Goal: Task Accomplishment & Management: Use online tool/utility

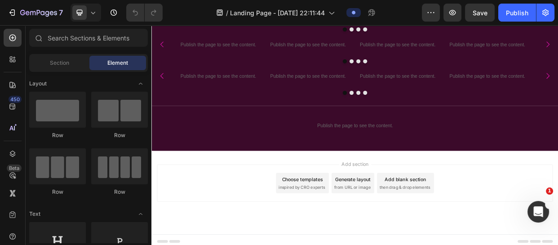
scroll to position [726, 0]
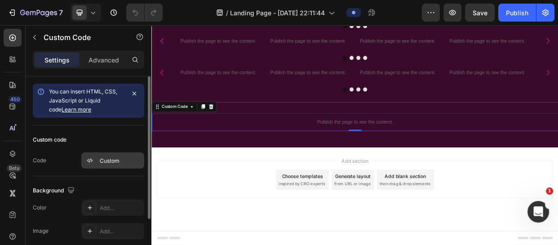
click at [117, 160] on div "Custom" at bounding box center [121, 161] width 42 height 8
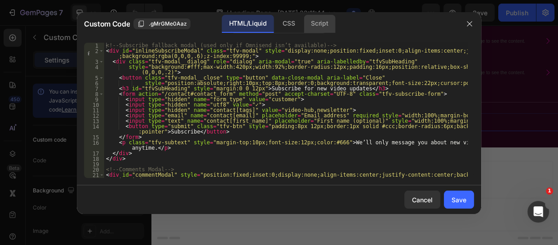
click at [320, 25] on div "Script" at bounding box center [319, 24] width 31 height 18
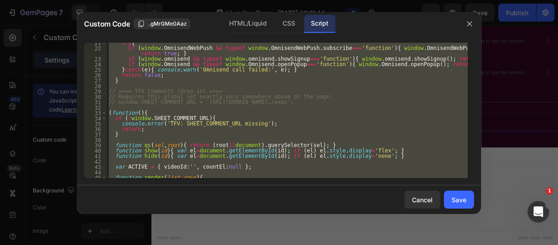
scroll to position [130, 0]
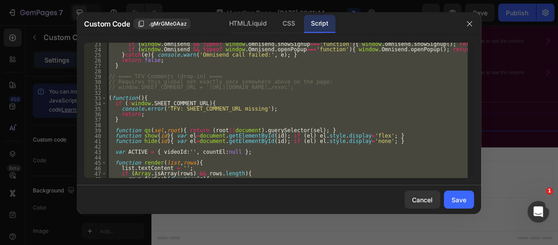
type textarea "// window.SHEET_COMMENT_URL = '[URL][DOMAIN_NAME]…/exec';"
type textarea "}"
type textarea "function qs(sel, root){ return (root||document).querySelector(sel); }"
type textarea "(function(){"
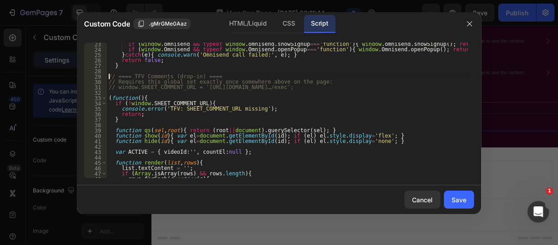
click at [108, 78] on div "if ( window . omnisend && typeof window . [GEOGRAPHIC_DATA] . showSignup === 'f…" at bounding box center [287, 114] width 361 height 146
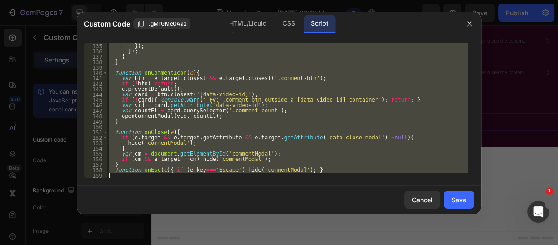
scroll to position [771, 0]
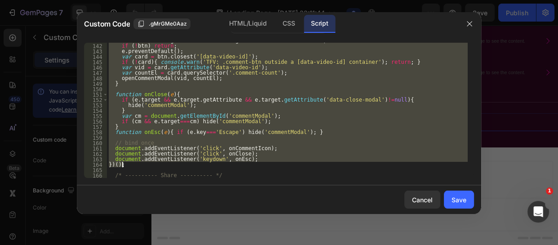
drag, startPoint x: 108, startPoint y: 78, endPoint x: 167, endPoint y: 165, distance: 105.0
click at [167, 165] on div "var btn = e . target . closest && e . target . closest ( '.comment-btn' ) ; if …" at bounding box center [287, 111] width 361 height 146
paste textarea
type textarea "})();"
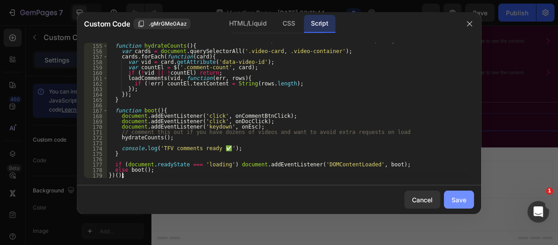
click at [461, 199] on div "Save" at bounding box center [459, 199] width 15 height 9
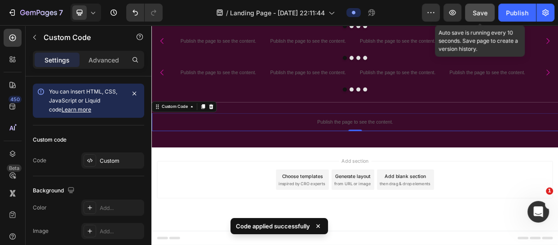
click at [472, 9] on button "Save" at bounding box center [480, 13] width 30 height 18
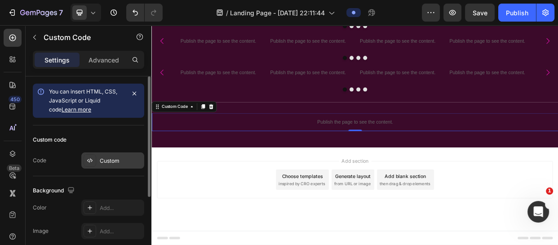
click at [106, 161] on div "Custom" at bounding box center [121, 161] width 42 height 8
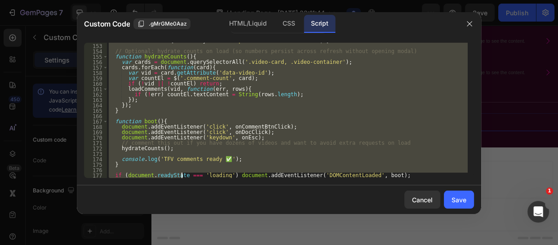
scroll to position [960, 0]
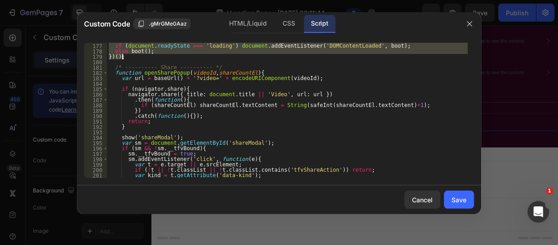
drag, startPoint x: 108, startPoint y: 94, endPoint x: 177, endPoint y: 58, distance: 77.4
click at [177, 58] on div "if ( document . readyState === 'loading' ) document . addEventListener ( 'DOMCo…" at bounding box center [287, 111] width 361 height 146
paste textarea
type textarea "})();"
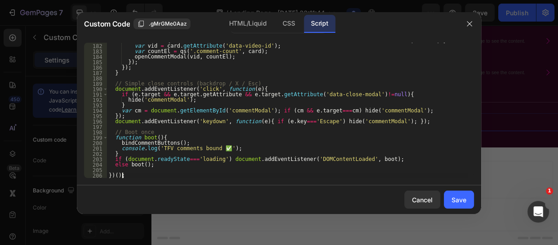
scroll to position [992, 0]
click at [465, 202] on div "Save" at bounding box center [459, 199] width 15 height 9
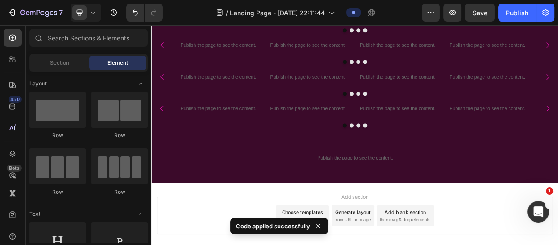
scroll to position [674, 0]
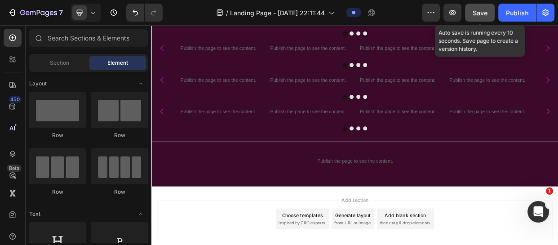
click at [475, 10] on span "Save" at bounding box center [480, 13] width 15 height 8
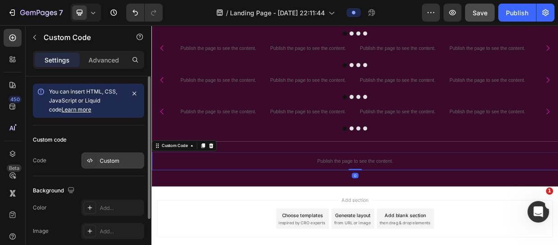
click at [107, 153] on div "Custom" at bounding box center [112, 160] width 63 height 16
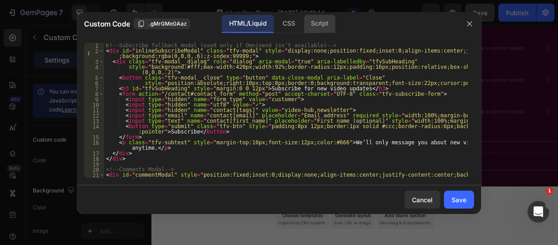
click at [314, 22] on div "Script" at bounding box center [319, 24] width 31 height 18
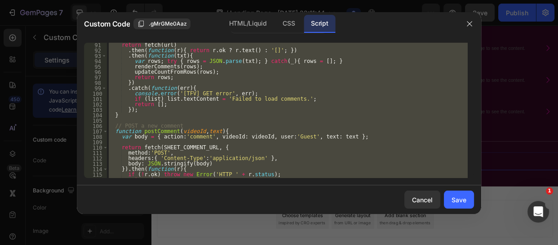
scroll to position [517, 0]
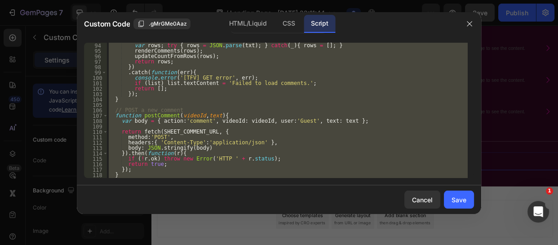
click at [112, 112] on div ". then ( function ( txt ) { var rows ; try { rows = JSON . parse ( txt ) ; } ca…" at bounding box center [287, 110] width 361 height 135
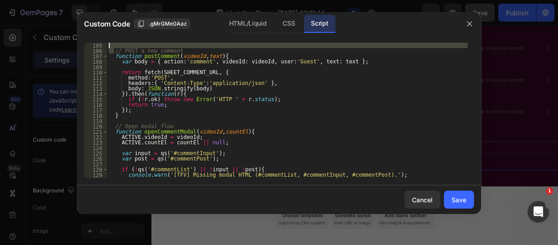
scroll to position [577, 0]
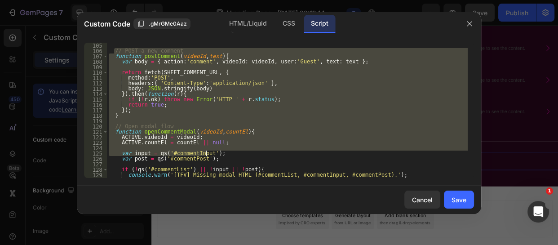
drag, startPoint x: 114, startPoint y: 112, endPoint x: 220, endPoint y: 152, distance: 113.2
click at [220, 152] on div "// POST a new comment function postComment ( videoId , text ) { var body = { ac…" at bounding box center [287, 116] width 361 height 146
click at [148, 118] on div "// POST a new comment function postComment ( videoId , text ) { var body = { ac…" at bounding box center [287, 110] width 361 height 135
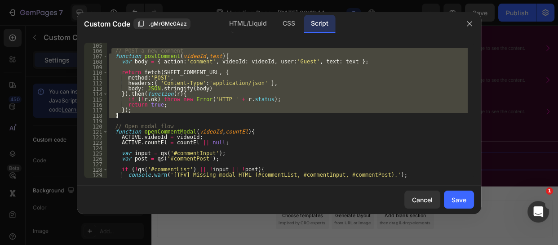
drag, startPoint x: 112, startPoint y: 52, endPoint x: 163, endPoint y: 118, distance: 83.6
click at [163, 118] on div "// POST a new comment function postComment ( videoId , text ) { var body = { ac…" at bounding box center [287, 116] width 361 height 146
paste textarea
type textarea "}"
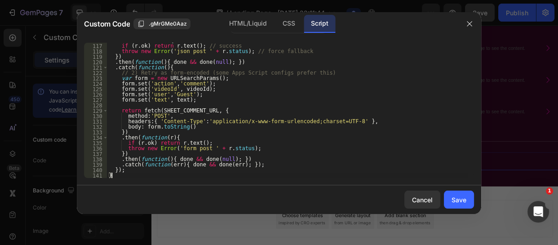
scroll to position [641, 0]
click at [459, 198] on div "Save" at bounding box center [459, 199] width 15 height 9
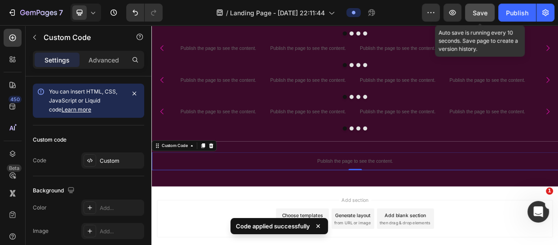
click at [475, 12] on span "Save" at bounding box center [480, 13] width 15 height 8
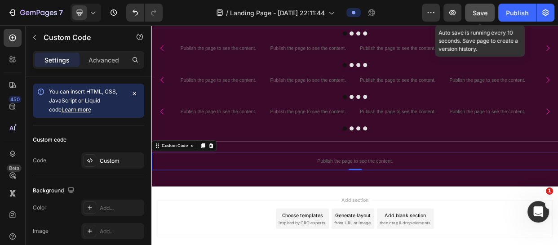
click at [476, 13] on span "Save" at bounding box center [480, 13] width 15 height 8
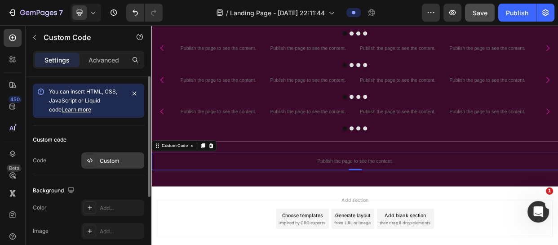
click at [118, 158] on div "Custom" at bounding box center [121, 161] width 42 height 8
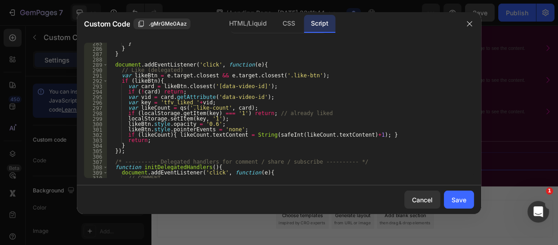
scroll to position [1936, 0]
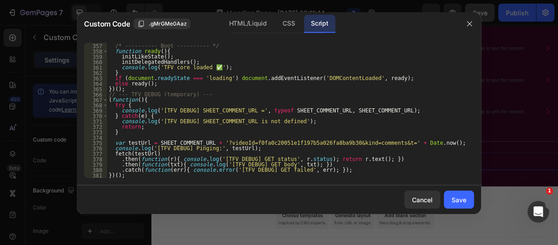
type textarea "})();"
click at [128, 176] on div "/* ---------- Boot ---------- */ function ready ( ) { initLikeState ( ) ; initD…" at bounding box center [287, 111] width 361 height 146
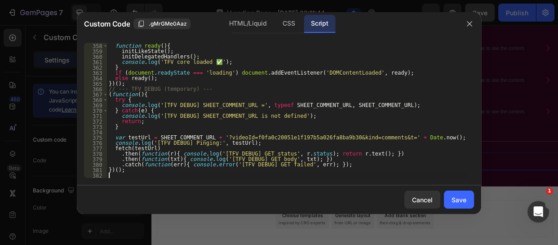
paste textarea "})();"
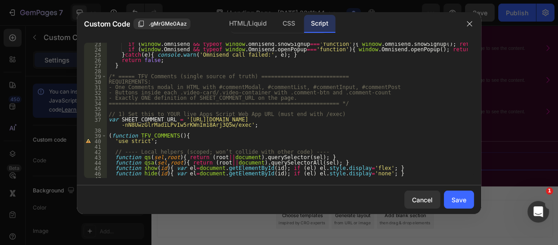
scroll to position [147, 0]
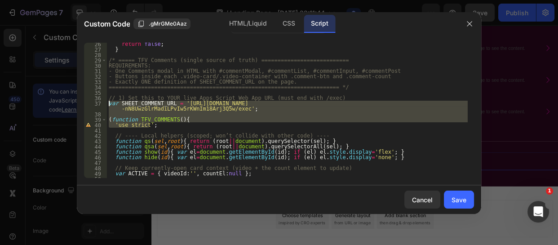
drag, startPoint x: 154, startPoint y: 124, endPoint x: 108, endPoint y: 104, distance: 50.3
click at [108, 104] on div "return false ; } /* ===== TFV Comments (single source of truth) ===============…" at bounding box center [287, 114] width 361 height 146
type textarea "var SHEET_COMMENT_URL = '[URL][DOMAIN_NAME]';"
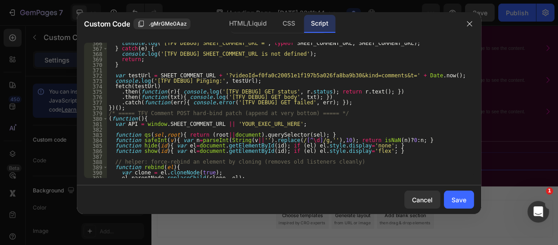
scroll to position [1997, 0]
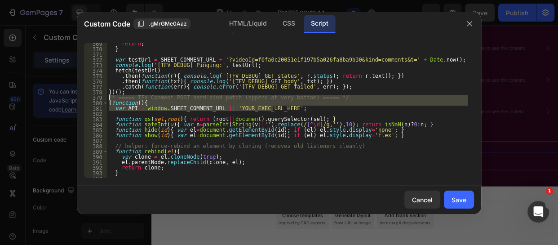
drag, startPoint x: 277, startPoint y: 106, endPoint x: 107, endPoint y: 98, distance: 170.1
click at [107, 98] on div "369 370 371 372 373 374 375 376 377 378 379 380 381 382 383 384 385 386 387 388…" at bounding box center [279, 110] width 390 height 135
type textarea "/* ===== TFV Comment POST hard-bind patch (append at very bottom) ===== */ (fun…"
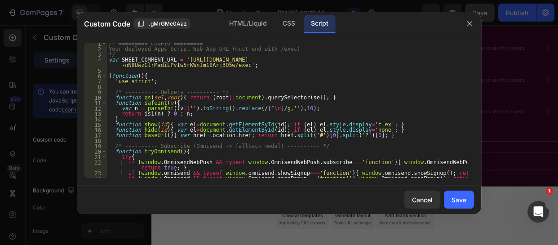
scroll to position [0, 0]
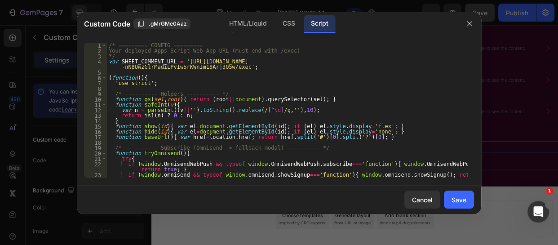
click at [228, 77] on div "/* ========= CONFIG ========= Your deployed Apps Script Web App URL (must end w…" at bounding box center [287, 116] width 361 height 146
type textarea "else ready(); })();"
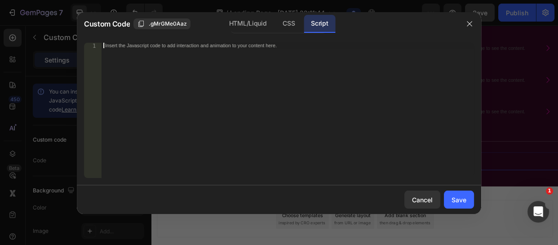
paste textarea "})();"
type textarea "})();"
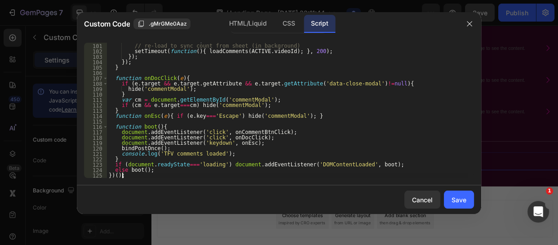
scroll to position [544, 0]
click at [425, 196] on div "Cancel" at bounding box center [422, 199] width 21 height 9
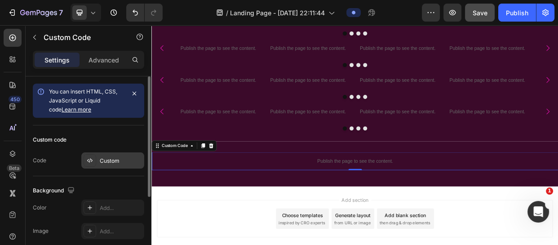
click at [104, 153] on div "Custom" at bounding box center [112, 160] width 63 height 16
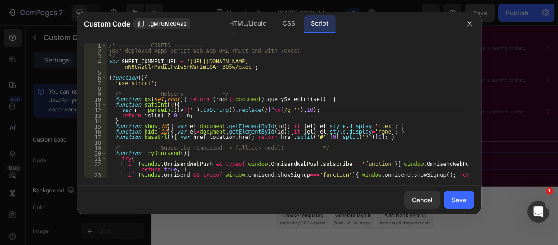
click at [252, 113] on div "/* ========= CONFIG ========= Your deployed Apps Script Web App URL (must end w…" at bounding box center [287, 116] width 361 height 146
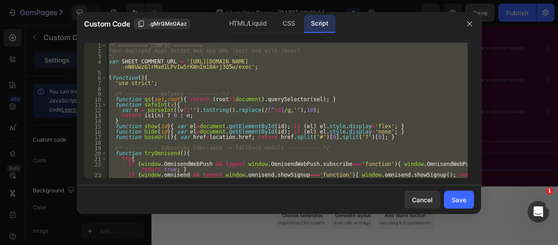
click at [137, 64] on div "/* ========= CONFIG ========= Your deployed Apps Script Web App URL (must end w…" at bounding box center [287, 110] width 361 height 135
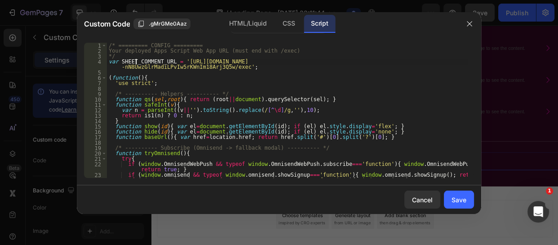
type textarea ".catch(function(err){ console.error('[TFV DEBUG] GET failed', err); }); })();"
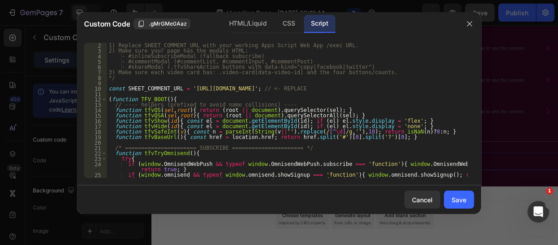
scroll to position [0, 0]
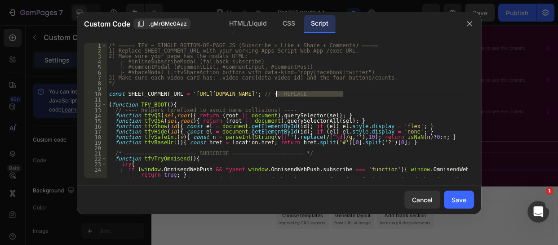
drag, startPoint x: 344, startPoint y: 92, endPoint x: 276, endPoint y: 95, distance: 67.5
click at [276, 95] on div "/* ===== TFV – SINGLE BOTTOM-OF-PAGE JS (Subscribe + Like + Share + Comments) =…" at bounding box center [287, 116] width 361 height 146
paste textarea "AKfycbyr6hXGm6-Rhj3TwNKFJWfWKKRMTrMq932-nN8UwzGlrMadiLPvIw5rKWnIm18Arj3Q5w"
type textarea "const SHEET_COMMENT_URL = '[URL][DOMAIN_NAME]'; // <- REPLACE"
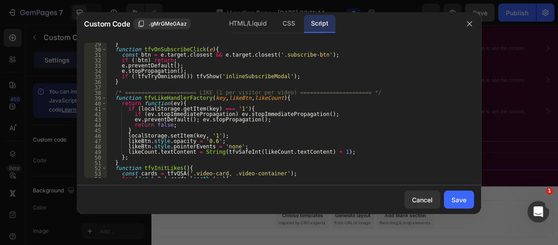
scroll to position [163, 0]
click at [462, 192] on button "Save" at bounding box center [459, 200] width 30 height 18
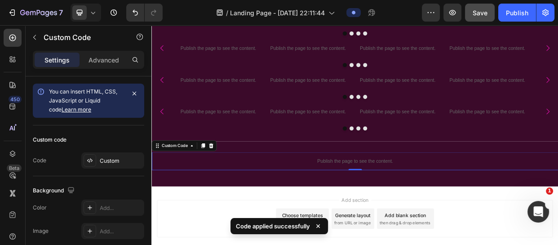
click at [478, 22] on div "7 Version history / Landing Page - [DATE] 22:11:44 Preview Save Publish" at bounding box center [279, 13] width 558 height 26
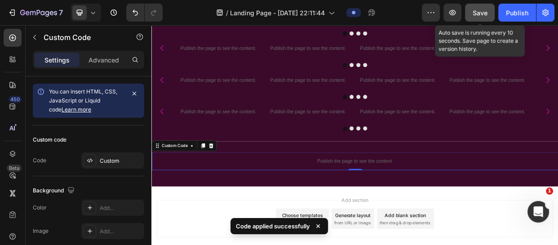
click at [479, 13] on span "Save" at bounding box center [480, 13] width 15 height 8
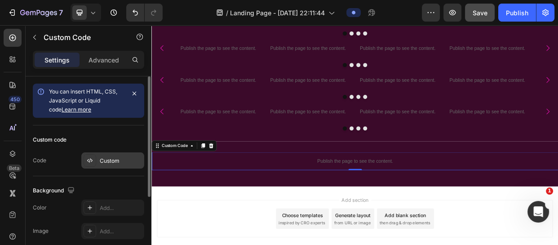
click at [103, 165] on div "Custom" at bounding box center [112, 160] width 63 height 16
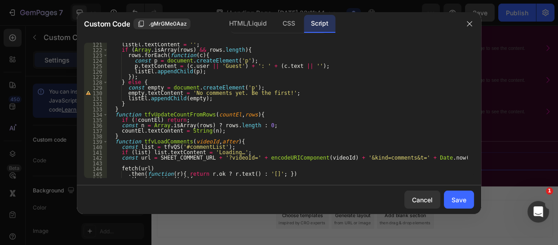
scroll to position [660, 0]
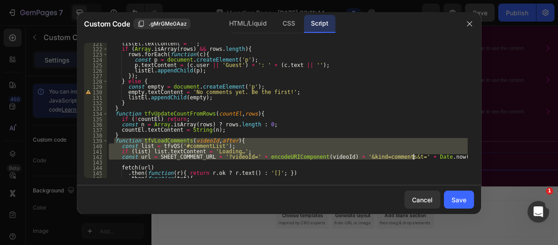
drag, startPoint x: 114, startPoint y: 140, endPoint x: 417, endPoint y: 157, distance: 303.5
click at [417, 157] on div "listEl . textContent = '' ; if ( Array . isArray ( rows ) && rows . length ) { …" at bounding box center [287, 114] width 361 height 146
paste textarea
type textarea "const url = SHEET_COMMENT_URL + '?videoId=' + encodeURIComponent(videoId) + '&k…"
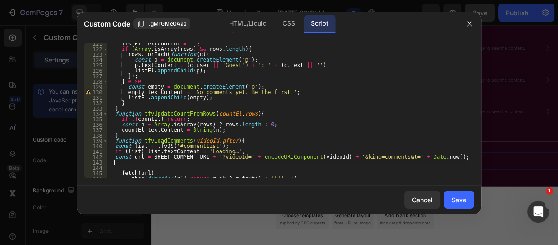
paste textarea "}"
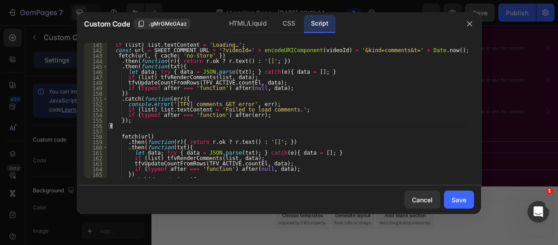
scroll to position [766, 0]
type textarea "}"
click at [422, 199] on div "Cancel" at bounding box center [422, 199] width 21 height 9
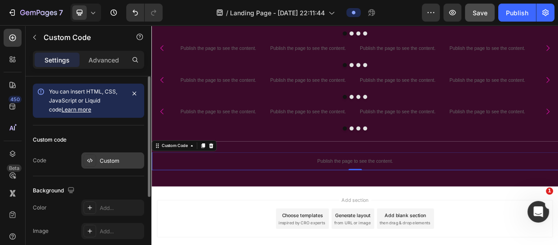
click at [111, 157] on div "Custom" at bounding box center [121, 161] width 42 height 8
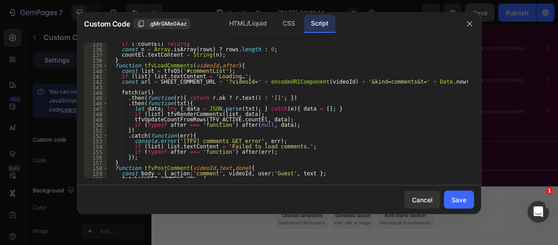
scroll to position [735, 0]
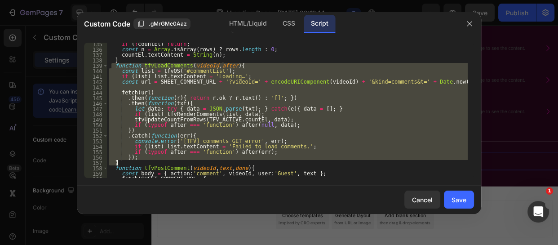
drag, startPoint x: 112, startPoint y: 65, endPoint x: 171, endPoint y: 162, distance: 113.4
click at [171, 162] on div "if ( ! countEl ) return ; const n = Array . isArray ( rows ) ? rows . length : …" at bounding box center [287, 114] width 361 height 146
paste textarea
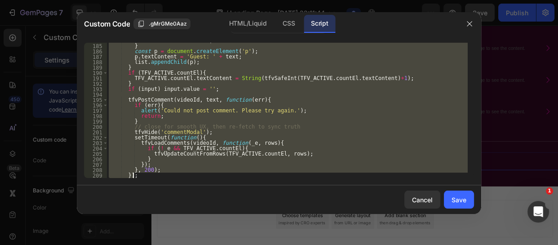
scroll to position [1029, 0]
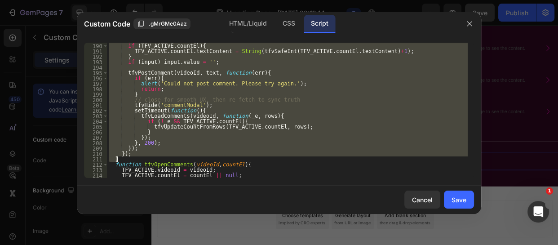
drag, startPoint x: 112, startPoint y: 87, endPoint x: 155, endPoint y: 162, distance: 86.4
click at [155, 162] on div "} if ( TFV_ACTIVE . countEl ) { TFV_ACTIVE . countEl . textContent = String ( t…" at bounding box center [287, 111] width 361 height 146
paste textarea
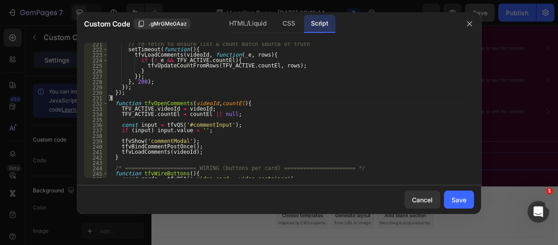
scroll to position [1204, 0]
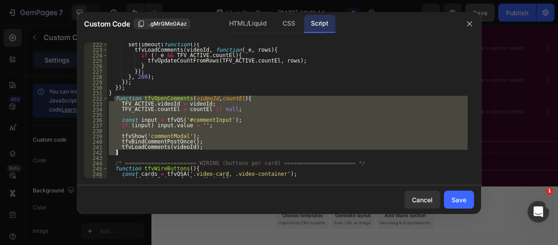
drag, startPoint x: 114, startPoint y: 101, endPoint x: 171, endPoint y: 153, distance: 77.3
click at [171, 153] on div "setTimeout ( function ( ) { tfvLoadComments ( videoId , function ( _e , rows ) …" at bounding box center [287, 115] width 361 height 146
paste textarea
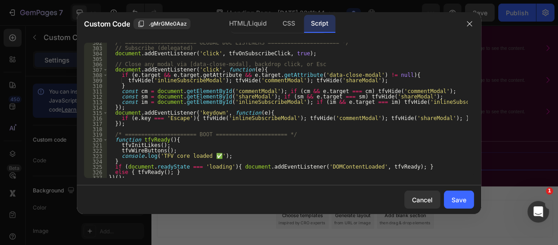
scroll to position [1645, 0]
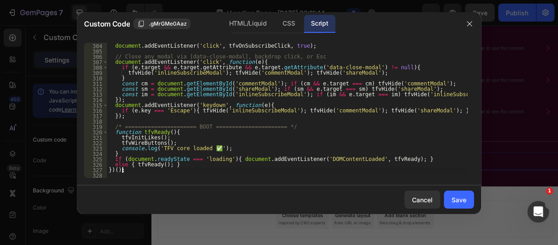
click at [130, 170] on div "// Subscribe (delegated) document . addEventListener ( 'click' , tfvOnSubscribe…" at bounding box center [287, 111] width 361 height 146
type textarea "})();"
paste textarea "}"
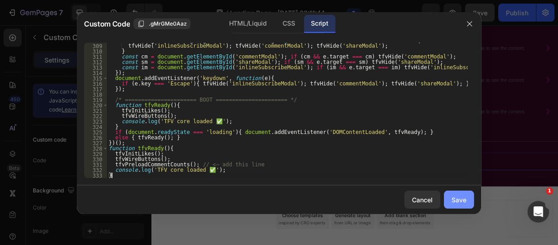
type textarea "}"
click at [452, 197] on div "Save" at bounding box center [459, 199] width 15 height 9
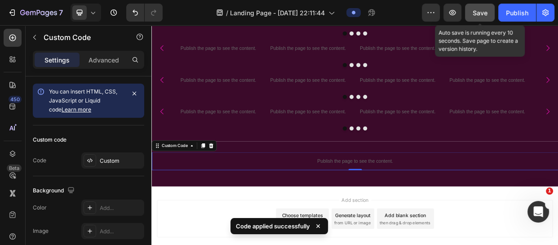
click at [480, 10] on span "Save" at bounding box center [480, 13] width 15 height 8
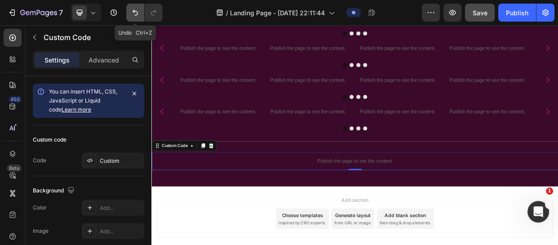
click at [134, 16] on icon "Undo/Redo" at bounding box center [135, 12] width 9 height 9
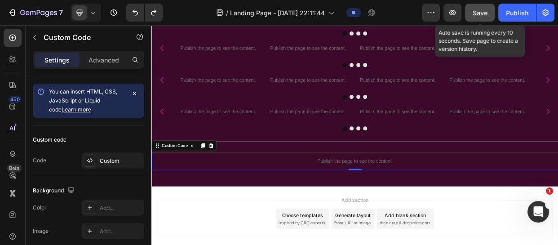
click at [473, 11] on span "Save" at bounding box center [480, 13] width 15 height 8
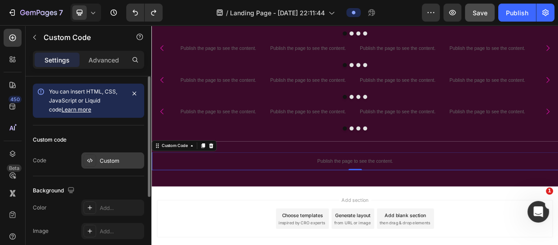
click at [120, 160] on div "Custom" at bounding box center [121, 161] width 42 height 8
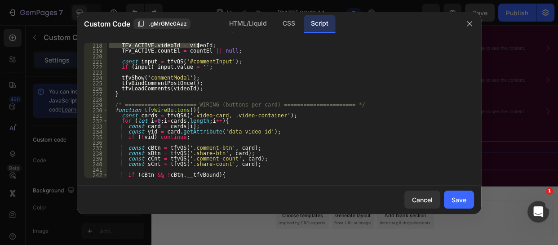
scroll to position [1176, 0]
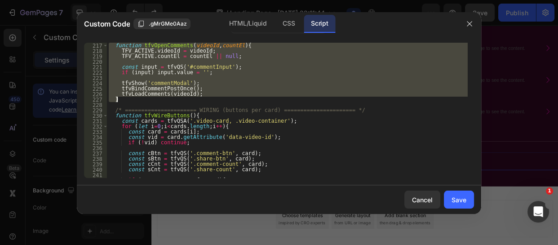
drag, startPoint x: 112, startPoint y: 117, endPoint x: 208, endPoint y: 99, distance: 97.4
click at [208, 99] on div "function tfvOpenComments ( videoId , countEl ) { TFV_ACTIVE . videoId = videoId…" at bounding box center [287, 116] width 361 height 146
paste textarea "})();"
type textarea "})();"
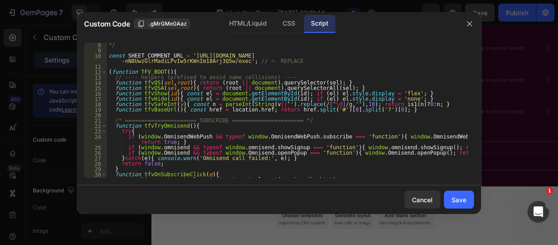
scroll to position [0, 0]
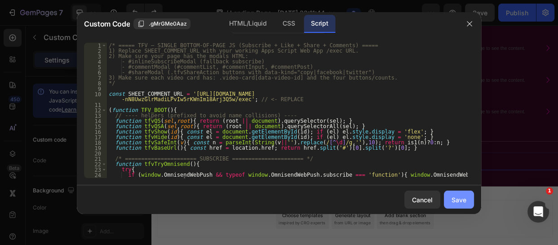
click at [463, 202] on div "Save" at bounding box center [459, 199] width 15 height 9
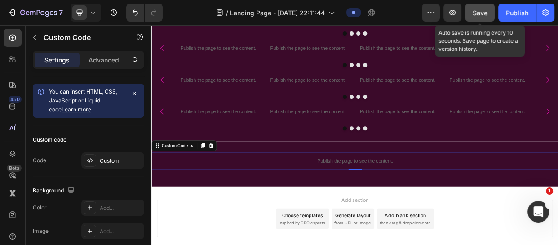
click at [479, 13] on span "Save" at bounding box center [480, 13] width 15 height 8
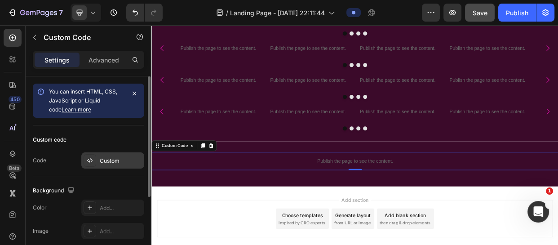
click at [116, 157] on div "Custom" at bounding box center [121, 161] width 42 height 8
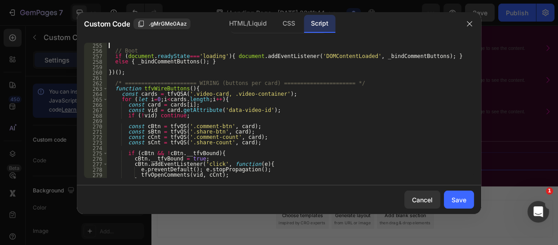
scroll to position [1376, 0]
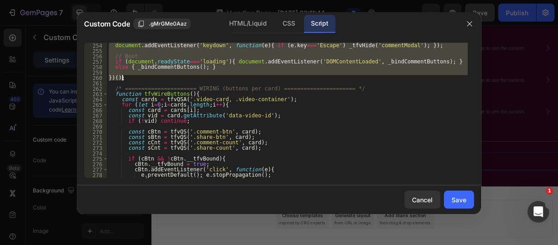
drag, startPoint x: 111, startPoint y: 97, endPoint x: 206, endPoint y: 76, distance: 98.0
click at [206, 76] on div "document . addEventListener ( 'keydown' , function ( e ) { if ( e . key === 'Es…" at bounding box center [287, 116] width 361 height 146
paste textarea
type textarea "})();"
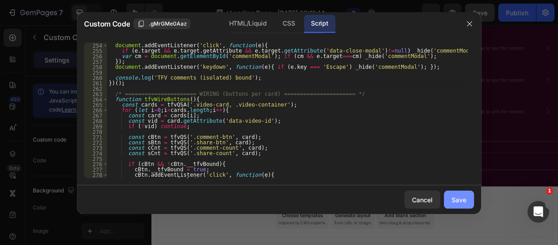
click at [463, 202] on div "Save" at bounding box center [459, 199] width 15 height 9
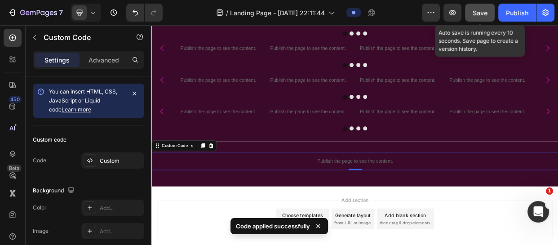
click at [484, 12] on span "Save" at bounding box center [480, 13] width 15 height 8
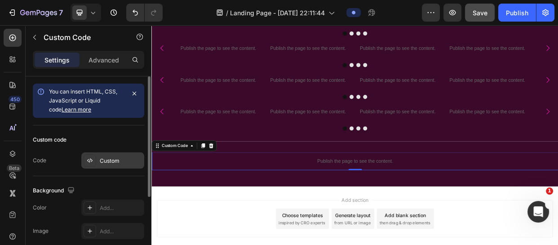
click at [97, 160] on div "Custom" at bounding box center [112, 160] width 63 height 16
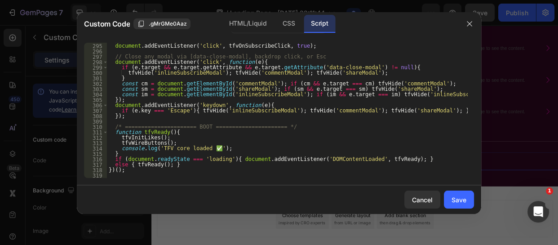
scroll to position [1596, 0]
type textarea "})();"
click at [138, 171] on div "// Subscribe (delegated) document . addEventListener ( 'click' , tfvOnSubscribe…" at bounding box center [287, 111] width 361 height 146
paste textarea "});"
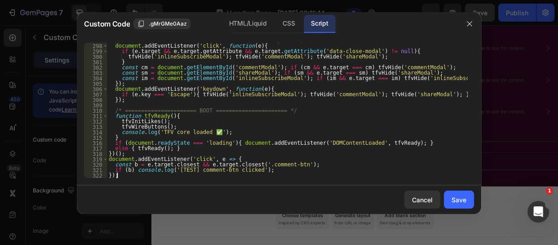
scroll to position [1612, 0]
type textarea "});"
click at [455, 196] on div "Save" at bounding box center [459, 199] width 15 height 9
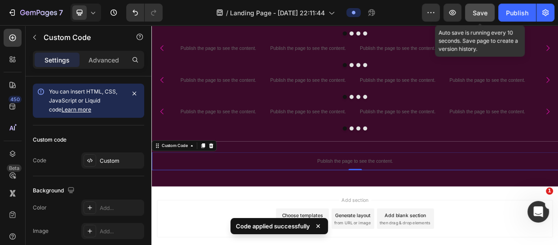
click at [481, 13] on span "Save" at bounding box center [480, 13] width 15 height 8
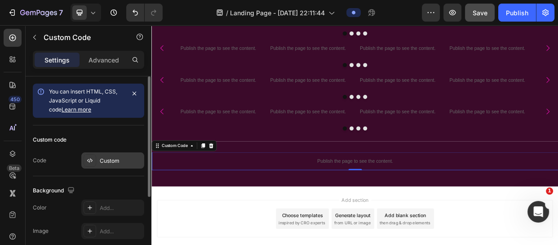
click at [107, 157] on div "Custom" at bounding box center [121, 161] width 42 height 8
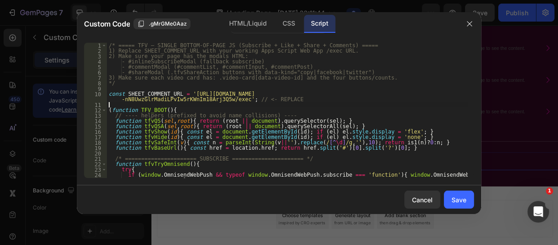
click at [113, 107] on div "/* ===== TFV – SINGLE BOTTOM-OF-PAGE JS (Subscribe + Like + Share + Comments) =…" at bounding box center [287, 116] width 361 height 146
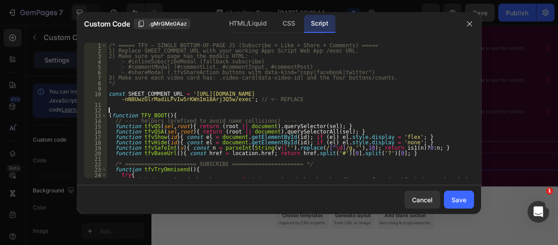
paste textarea "});"
type textarea "});"
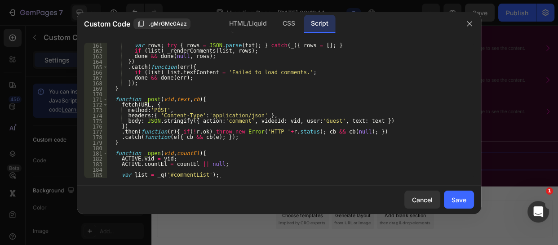
scroll to position [877, 0]
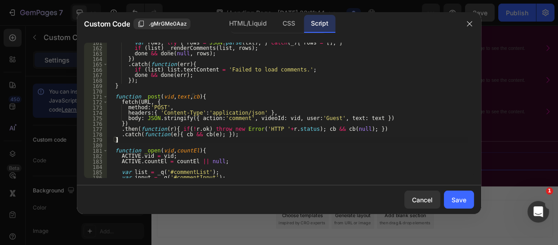
click at [122, 141] on div "var rows ; try { rows = JSON . parse ( txt ) ; } catch ( _ ) { rows = [ ] ; } i…" at bounding box center [287, 113] width 361 height 146
type textarea "}"
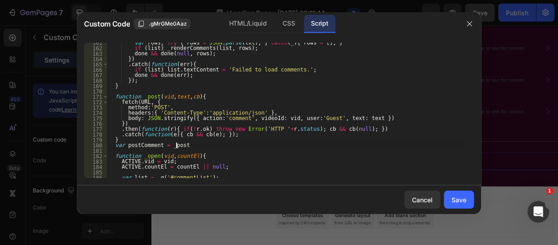
scroll to position [0, 5]
click at [156, 126] on div "var rows ; try { rows = JSON . parse ( txt ) ; } catch ( _ ) { rows = [ ] ; } i…" at bounding box center [287, 113] width 361 height 146
click at [152, 104] on div "var rows ; try { rows = JSON . parse ( txt ) ; } catch ( _ ) { rows = [ ] ; } i…" at bounding box center [287, 113] width 361 height 146
click at [156, 161] on div "var rows ; try { rows = JSON . parse ( txt ) ; } catch ( _ ) { rows = [ ] ; } i…" at bounding box center [287, 113] width 361 height 146
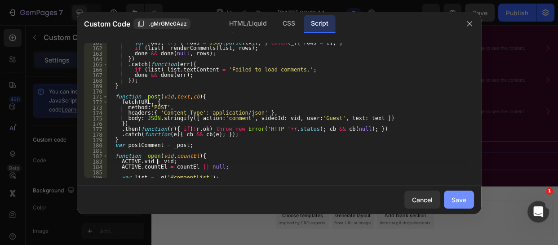
type textarea "ACTIVE.vid = vid;"
click at [457, 197] on div "Save" at bounding box center [459, 199] width 15 height 9
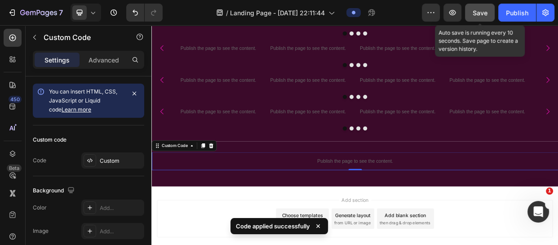
click at [480, 9] on span "Save" at bounding box center [480, 13] width 15 height 8
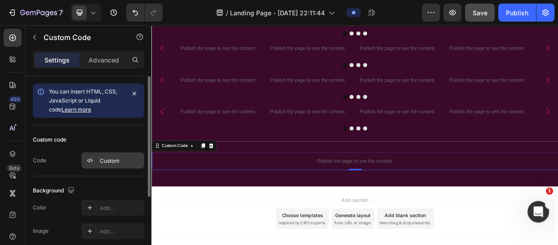
click at [109, 162] on div "Custom" at bounding box center [121, 161] width 42 height 8
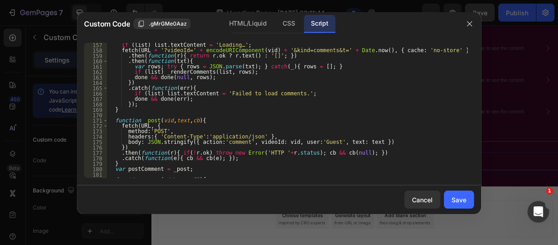
scroll to position [868, 0]
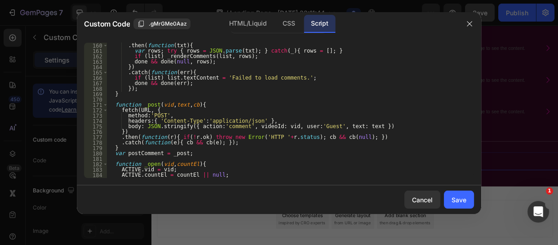
type textarea "var postComment = _post;"
drag, startPoint x: 181, startPoint y: 155, endPoint x: 113, endPoint y: 154, distance: 67.9
click at [113, 154] on div ". then ( function ( r ) { return r . ok ? r . text ( ) : '[]' ; }) . then ( fun…" at bounding box center [287, 110] width 361 height 146
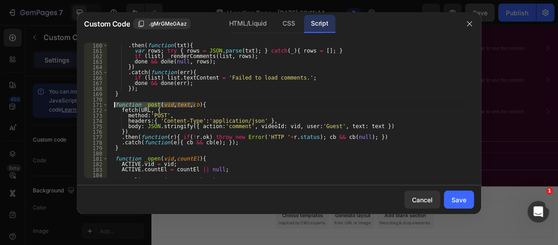
drag, startPoint x: 197, startPoint y: 103, endPoint x: 114, endPoint y: 104, distance: 83.6
click at [114, 104] on div ". then ( function ( r ) { return r . ok ? r . text ( ) : '[]' ; }) . then ( fun…" at bounding box center [287, 110] width 361 height 146
paste textarea "postComment(videoId, text, done"
type textarea "function postComment(videoId, text, done){"
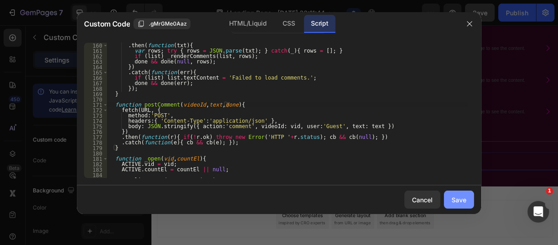
click at [457, 196] on div "Save" at bounding box center [459, 199] width 15 height 9
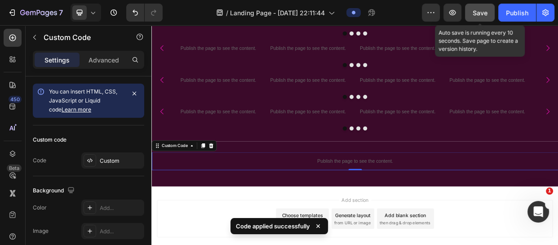
click at [481, 15] on span "Save" at bounding box center [480, 13] width 15 height 8
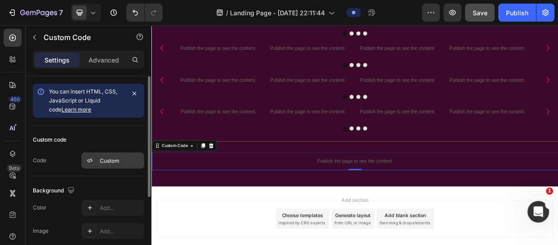
click at [112, 160] on div "Custom" at bounding box center [121, 161] width 42 height 8
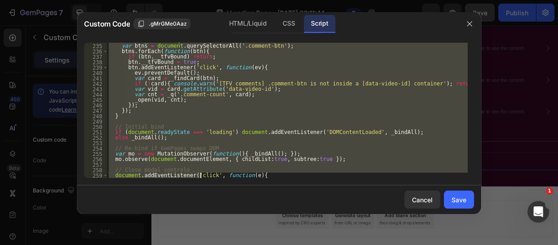
scroll to position [1321, 0]
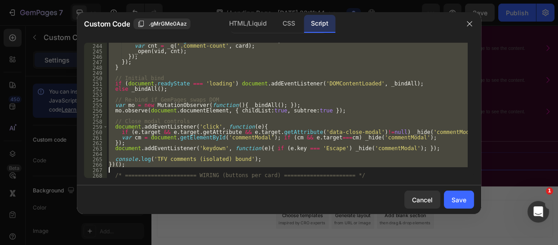
drag, startPoint x: 110, startPoint y: 67, endPoint x: 206, endPoint y: 170, distance: 140.6
click at [206, 170] on div "var vid = card . getAttribute ( 'data-video-id' ) ; var cnt = _q ( '.comment-co…" at bounding box center [287, 111] width 361 height 146
type textarea "})();"
paste textarea
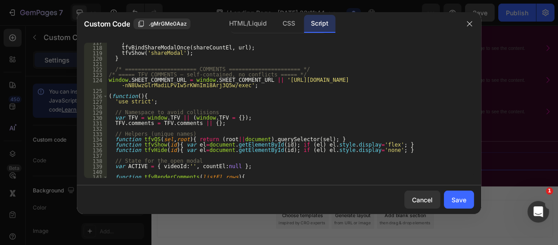
scroll to position [639, 0]
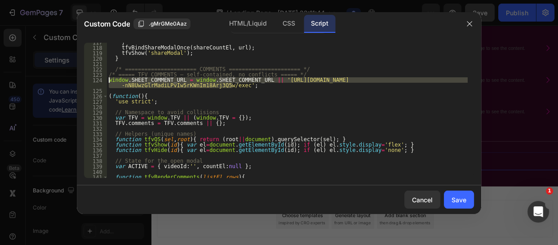
drag, startPoint x: 237, startPoint y: 87, endPoint x: 109, endPoint y: 80, distance: 128.7
click at [109, 80] on div "} tfvBindShareModalOnce ( shareCountEl , url ) ; tfvShow ( 'shareModal' ) ; } /…" at bounding box center [287, 113] width 361 height 146
type textarea "window.SHEET_COMMENT_URL = window.SHEET_COMMENT_URL || '[URL][DOMAIN_NAME]';"
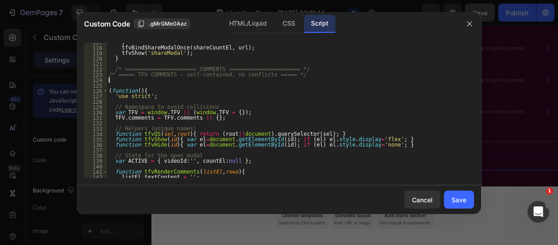
type textarea "/* ===== TFV COMMENTS – self-contained, no conflicts ===== */"
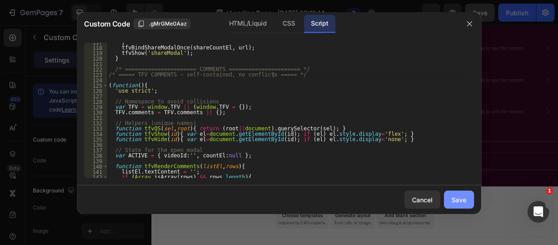
click at [455, 196] on div "Save" at bounding box center [459, 199] width 15 height 9
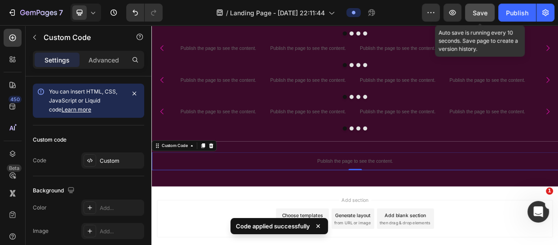
click at [479, 17] on div "Save" at bounding box center [480, 12] width 15 height 9
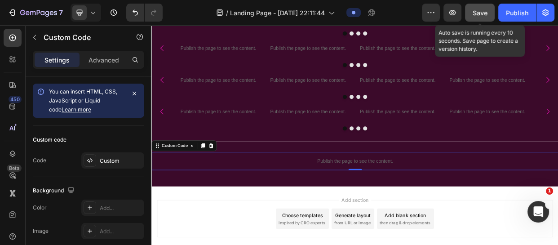
click at [476, 11] on span "Save" at bounding box center [480, 13] width 15 height 8
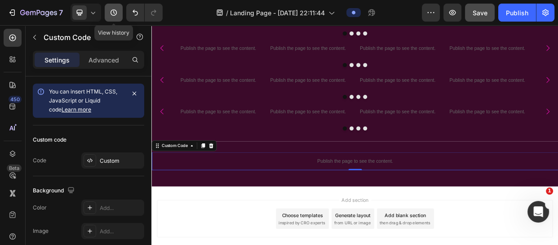
click at [120, 14] on button "button" at bounding box center [114, 13] width 18 height 18
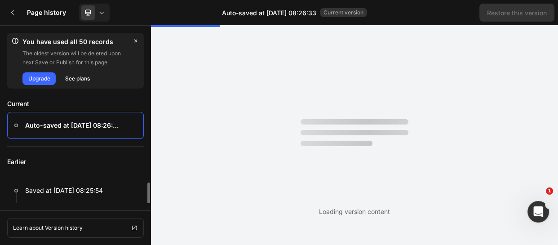
scroll to position [0, 0]
click at [121, 161] on p "Earlier" at bounding box center [75, 162] width 137 height 31
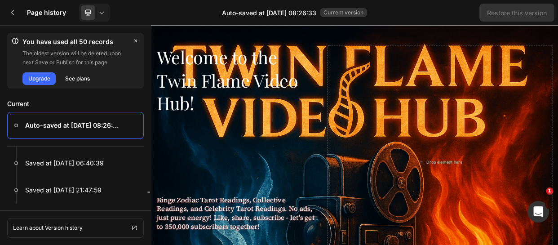
scroll to position [392, 0]
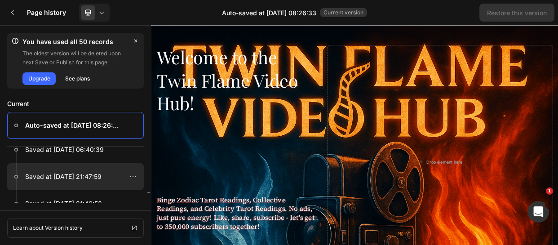
click at [97, 173] on p "Saved at [DATE] 21:47:59" at bounding box center [63, 176] width 76 height 11
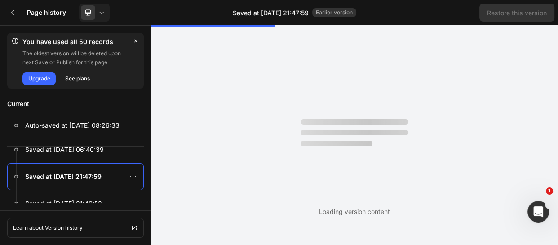
scroll to position [0, 0]
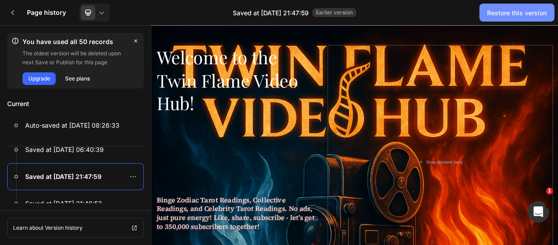
click at [505, 9] on div "Restore this version" at bounding box center [517, 12] width 60 height 9
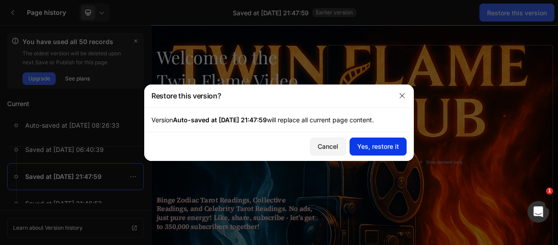
click at [369, 150] on div "Yes, restore it" at bounding box center [378, 146] width 42 height 9
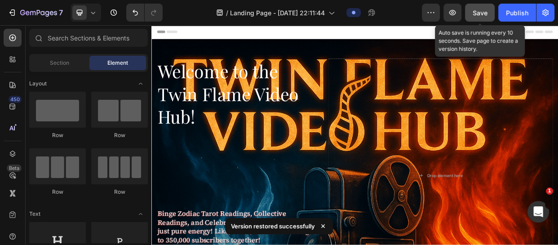
click at [477, 10] on span "Save" at bounding box center [480, 13] width 15 height 8
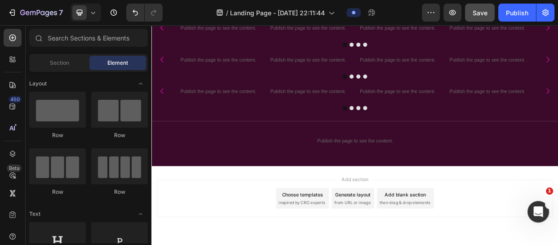
scroll to position [712, 0]
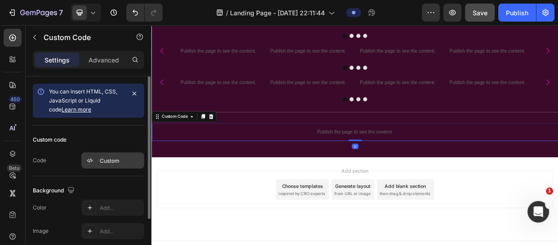
click at [107, 157] on div "Custom" at bounding box center [121, 161] width 42 height 8
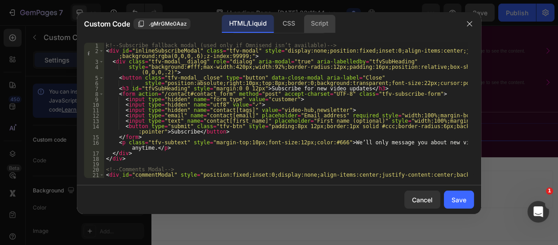
click at [312, 23] on div "Script" at bounding box center [319, 24] width 31 height 18
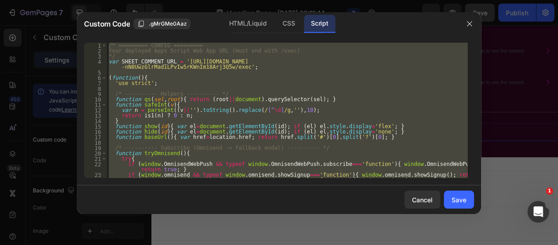
click at [224, 96] on div "/* ========= CONFIG ========= Your deployed Apps Script Web App URL (must end w…" at bounding box center [287, 110] width 361 height 135
click at [117, 60] on div "/* ========= CONFIG ========= Your deployed Apps Script Web App URL (must end w…" at bounding box center [287, 110] width 361 height 135
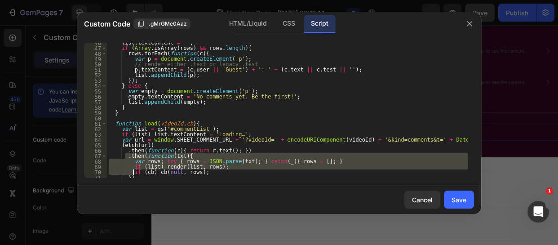
scroll to position [258, 0]
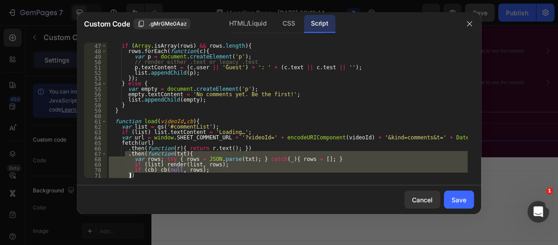
drag, startPoint x: 124, startPoint y: 157, endPoint x: 142, endPoint y: 175, distance: 25.4
click at [142, 175] on div "list . textContent = '' ; if ( Array . isArray ( rows ) && rows . length ) { ro…" at bounding box center [287, 111] width 361 height 146
paste textarea
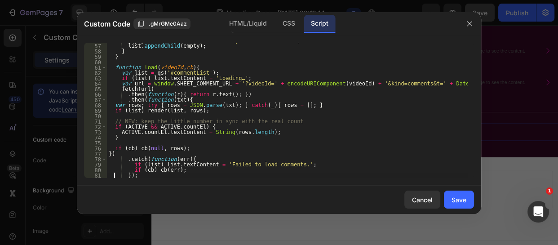
type textarea "}"
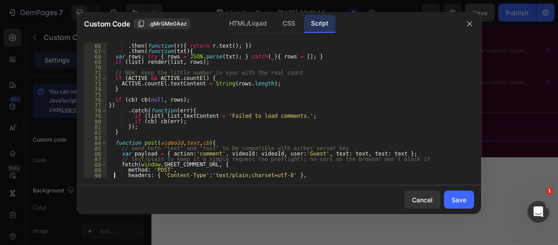
scroll to position [361, 0]
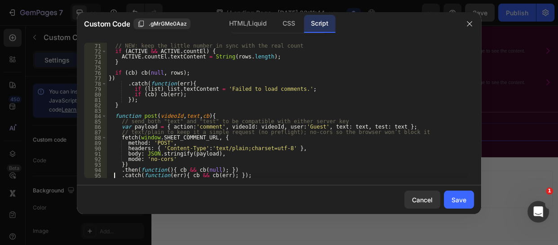
type textarea "}"
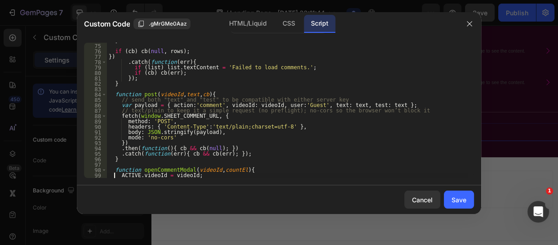
scroll to position [409, 0]
type textarea "ACTIVE.countEl = countEl || null;"
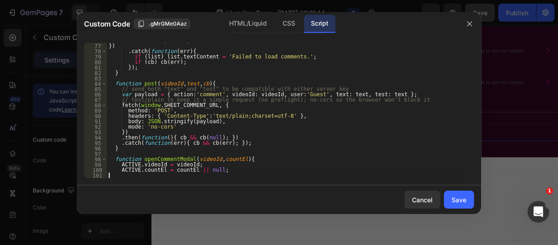
scroll to position [420, 0]
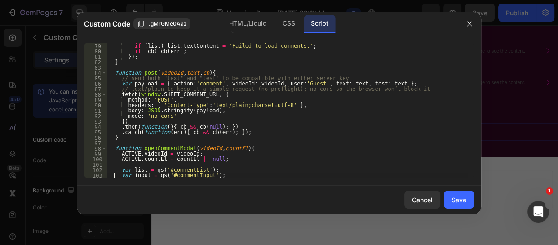
type textarea "var postBtn = qs('#commentPost');"
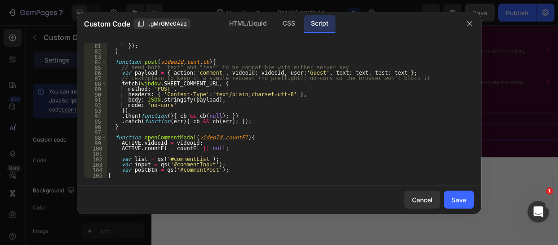
scroll to position [447, 0]
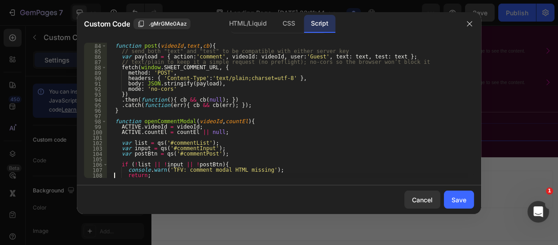
type textarea "}"
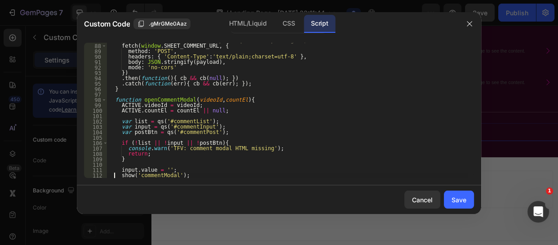
type textarea "load(videoId);"
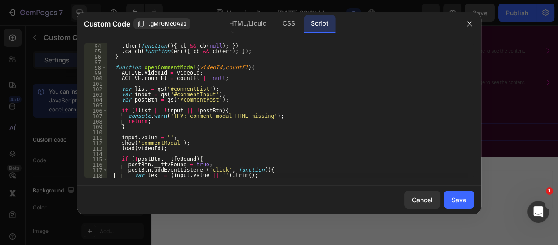
type textarea "if (!text) return;"
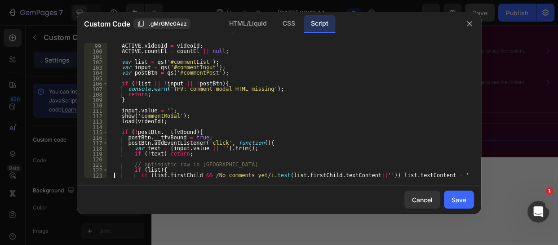
scroll to position [539, 0]
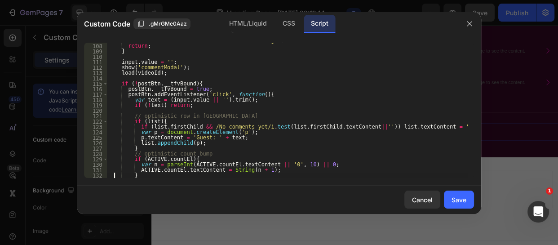
type textarea "input.value = '';"
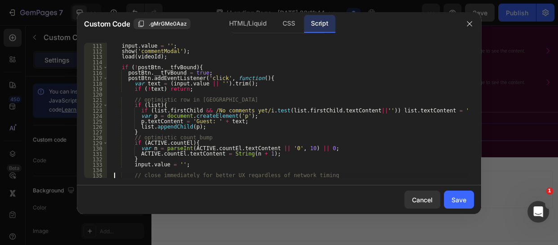
type textarea "hide('commentModal');"
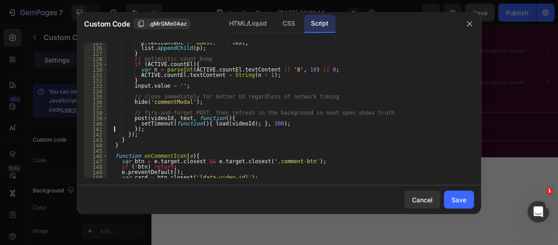
scroll to position [685, 0]
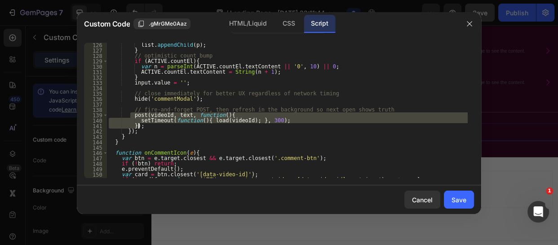
drag, startPoint x: 129, startPoint y: 115, endPoint x: 146, endPoint y: 126, distance: 20.3
click at [146, 126] on div "list . appendChild ( p ) ; } // optimistic count bump if ( ACTIVE . countEl ) {…" at bounding box center [287, 115] width 361 height 146
paste textarea
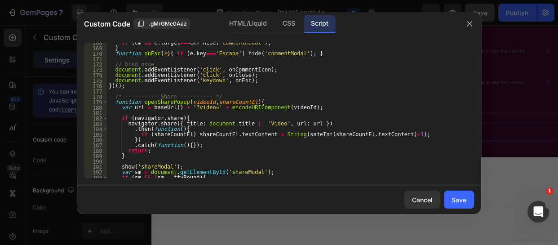
scroll to position [914, 0]
click at [131, 86] on div "if ( cm && e . target === cm ) hide ( 'commentModal' ) ; } function onEsc ( e )…" at bounding box center [287, 113] width 361 height 146
type textarea "})();"
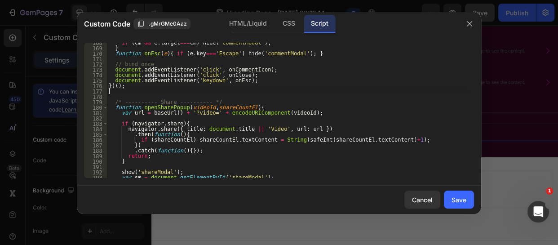
paste textarea "})();"
type textarea "})();"
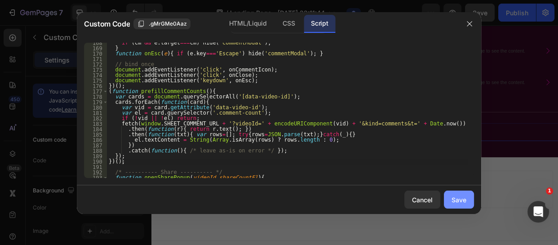
click at [471, 201] on button "Save" at bounding box center [459, 200] width 30 height 18
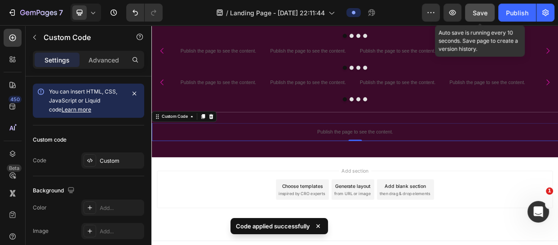
click at [481, 13] on span "Save" at bounding box center [480, 13] width 15 height 8
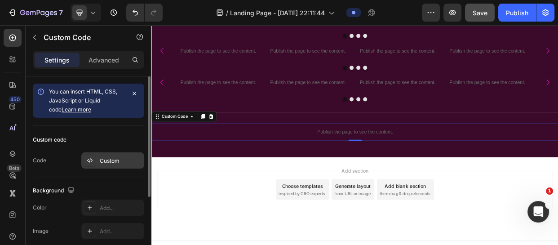
click at [110, 157] on div "Custom" at bounding box center [121, 161] width 42 height 8
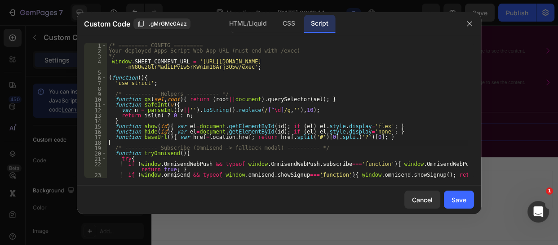
click at [169, 145] on div "/* ========= CONFIG ========= Your deployed Apps Script Web App URL (must end w…" at bounding box center [287, 116] width 361 height 146
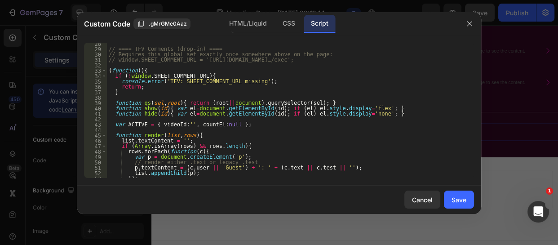
scroll to position [163, 0]
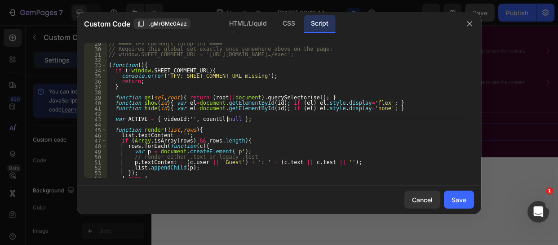
click at [233, 120] on div "// ==== TFV Comments (drop-in) ==== // Requires this global set exactly once so…" at bounding box center [287, 114] width 361 height 146
type textarea "var ACTIVE = { videoId:'', countEl:null };"
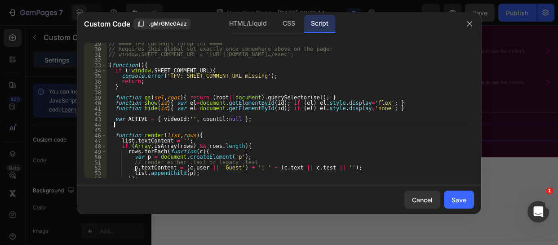
paste textarea "var TTL_MS = 15000; // 15s is enough to feel instant"
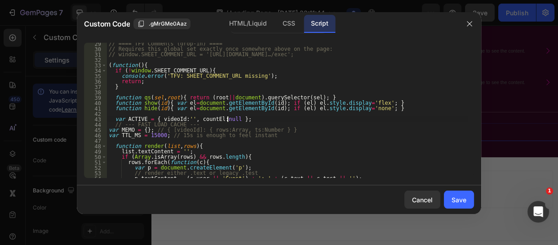
click at [233, 120] on div "// ==== TFV Comments (drop-in) ==== // Requires this global set exactly once so…" at bounding box center [287, 114] width 361 height 146
type textarea "var ACTIVE = { videoId:'', countEl:null };"
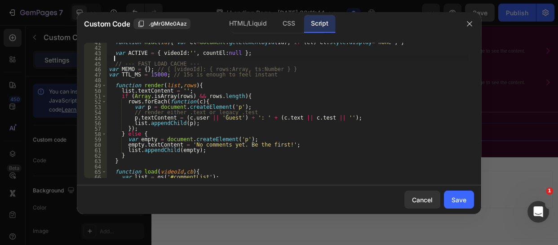
scroll to position [245, 0]
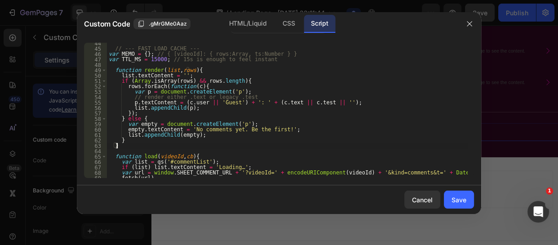
click at [125, 146] on div "// --- FAST LOAD CACHE --- var MEMO = { } ; // { [videoId]: { rows:Array, ts:Nu…" at bounding box center [287, 113] width 361 height 146
type textarea "}"
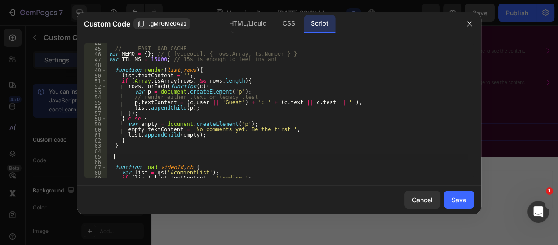
paste textarea "}, { passive:true, capture:true });"
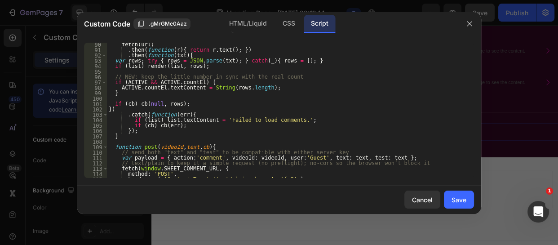
scroll to position [492, 0]
type textarea "}, { passive:true, capture:true });"
click at [129, 139] on div "fetch ( url ) . then ( function ( r ) { return r . text ( ) ; }) . then ( funct…" at bounding box center [287, 114] width 361 height 146
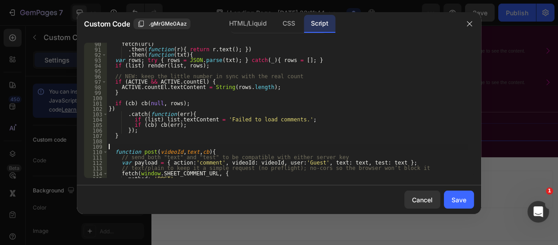
paste textarea "}"
type textarea "}"
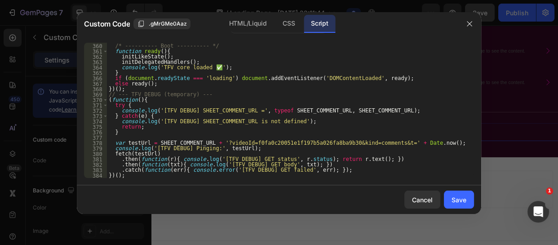
scroll to position [1946, 0]
click at [131, 71] on div "/* ---------- Boot ---------- */ function ready ( ) { initLikeState ( ) ; initD…" at bounding box center [287, 111] width 361 height 146
click at [126, 88] on div "/* ---------- Boot ---------- */ function ready ( ) { initLikeState ( ) ; initD…" at bounding box center [287, 111] width 361 height 146
click at [119, 70] on div "/* ---------- Boot ---------- */ function ready ( ) { initLikeState ( ) ; initD…" at bounding box center [287, 111] width 361 height 146
type textarea "console.log('TFV core loaded ✅');"
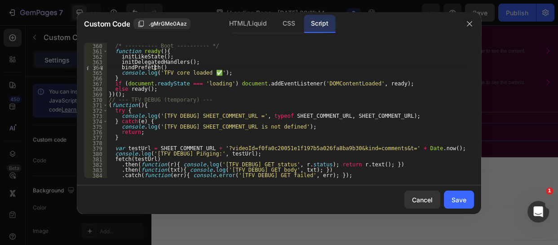
scroll to position [0, 4]
click at [182, 91] on div "/* ---------- Boot ---------- */ function ready ( ) { initLikeState ( ) ; initD…" at bounding box center [287, 111] width 361 height 146
type textarea "else ready();"
click at [454, 200] on div "Save" at bounding box center [459, 199] width 15 height 9
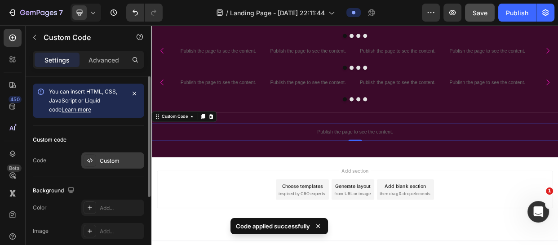
click at [109, 157] on div "Custom" at bounding box center [121, 161] width 42 height 8
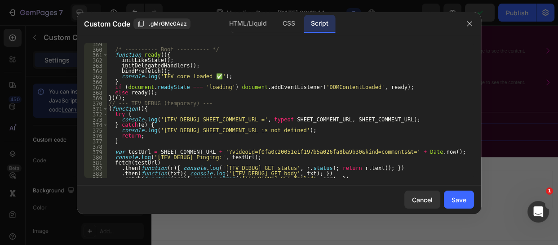
scroll to position [1952, 0]
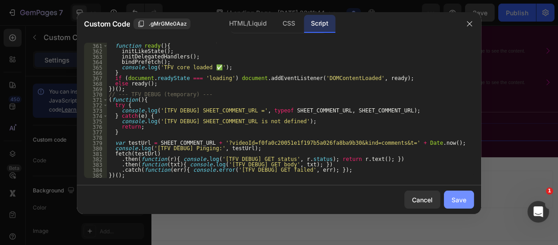
click at [460, 191] on button "Save" at bounding box center [459, 200] width 30 height 18
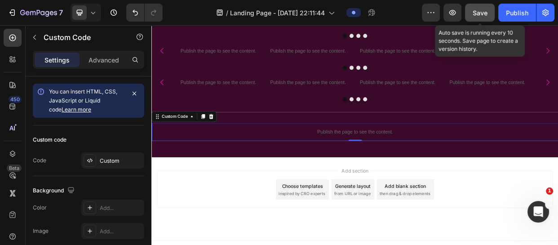
click at [478, 11] on span "Save" at bounding box center [480, 13] width 15 height 8
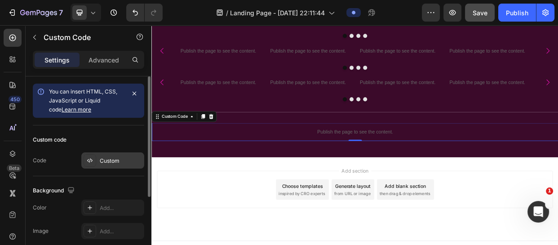
click at [113, 152] on div "Custom" at bounding box center [112, 160] width 63 height 16
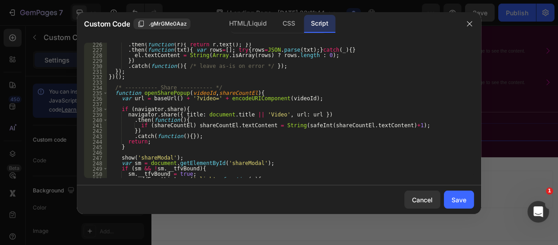
scroll to position [1242, 0]
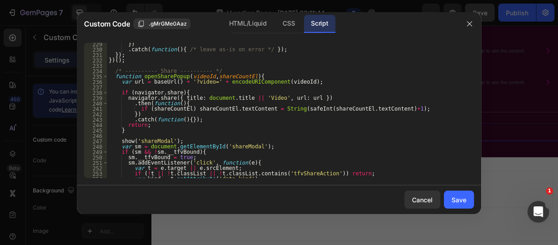
type textarea "function openSharePopup(videoId, shareCountEl){"
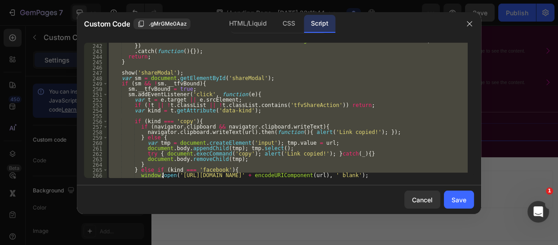
scroll to position [1321, 0]
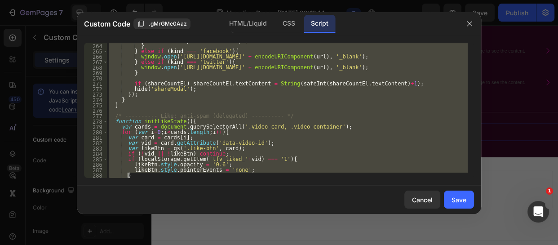
scroll to position [1429, 0]
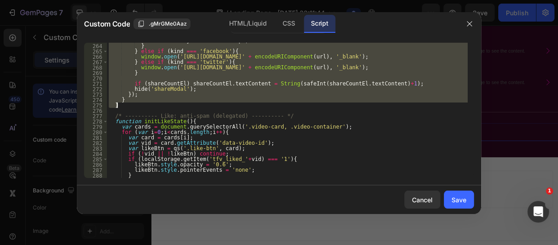
click at [160, 106] on div "document . body . removeChild ( tmp ) ; } } else if ( kind === 'facebook' ) { w…" at bounding box center [287, 111] width 361 height 146
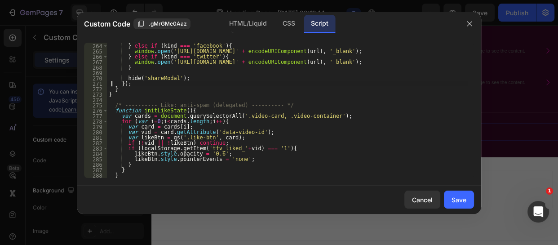
type textarea "hide('shareModal');"
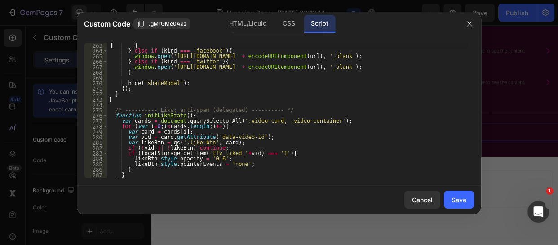
type textarea "if (kind === 'copy'){"
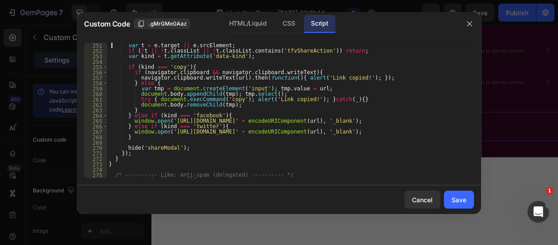
type textarea "// Desktop fallback modal"
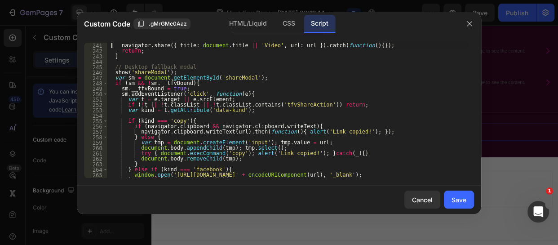
type textarea "// Native share on mobile"
type textarea "/* ---------- Share ---------- */"
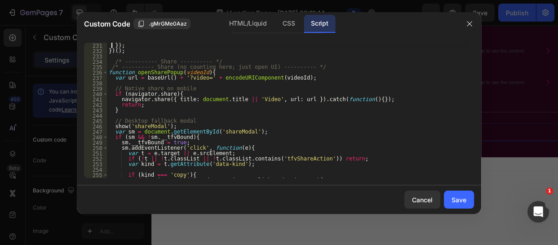
scroll to position [1246, 0]
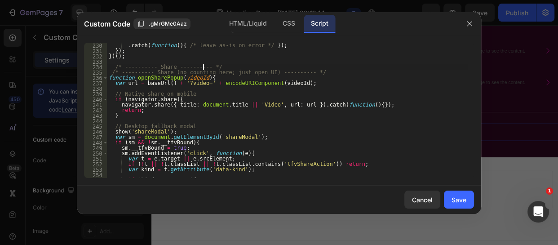
click at [209, 67] on div ". catch ( function ( ) { /* leave as-is on error */ }) ; }) ; }) ( ) ; /* -----…" at bounding box center [287, 116] width 361 height 146
type textarea "/"
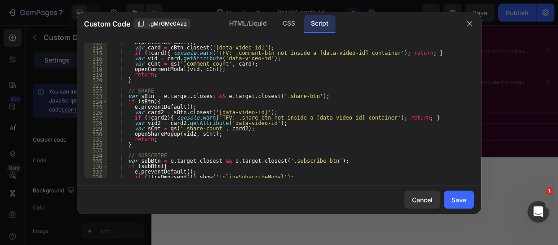
scroll to position [1709, 0]
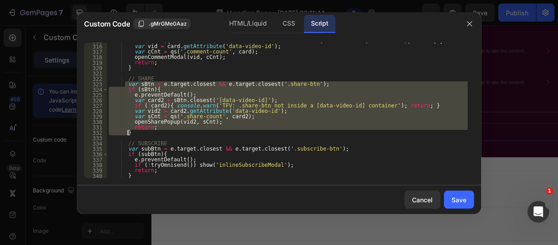
drag, startPoint x: 125, startPoint y: 84, endPoint x: 202, endPoint y: 132, distance: 90.8
click at [202, 132] on div "if ( ! card ) { console . warn ( 'TFV: .comment-btn not inside a [data-video-id…" at bounding box center [287, 111] width 361 height 146
paste textarea
type textarea "}"
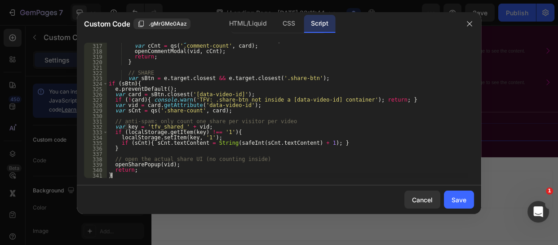
scroll to position [1715, 0]
click at [448, 196] on button "Save" at bounding box center [459, 200] width 30 height 18
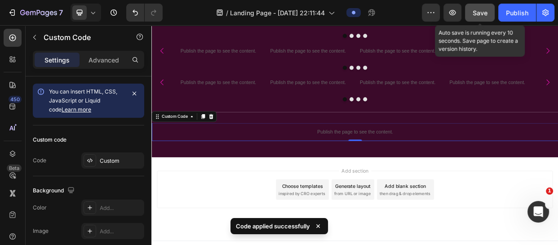
click at [480, 18] on button "Save" at bounding box center [480, 13] width 30 height 18
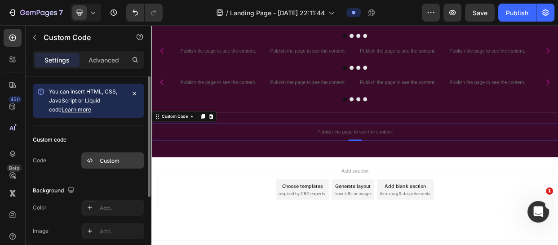
click at [116, 157] on div "Custom" at bounding box center [121, 161] width 42 height 8
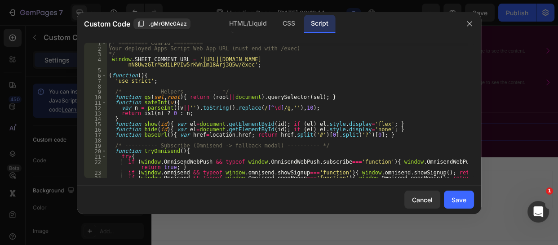
scroll to position [0, 0]
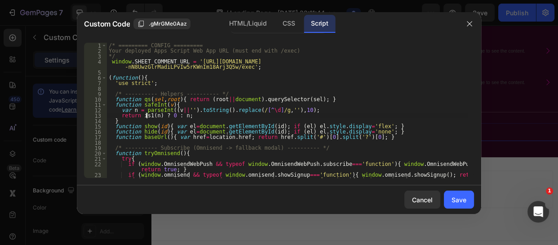
click at [147, 114] on div "/* ========= CONFIG ========= Your deployed Apps Script Web App URL (must end w…" at bounding box center [287, 116] width 361 height 146
type textarea "return isNaN(n) ? 0 : n;"
click at [468, 202] on button "Save" at bounding box center [459, 200] width 30 height 18
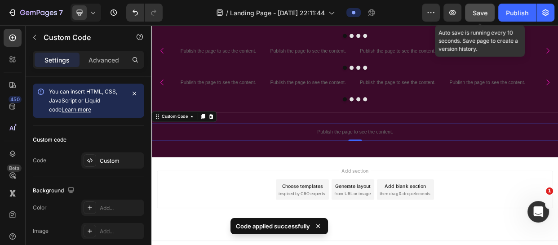
click at [480, 13] on span "Save" at bounding box center [480, 13] width 15 height 8
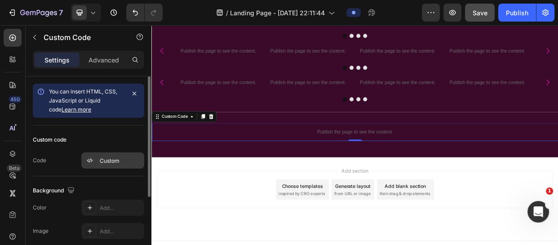
click at [114, 157] on div "Custom" at bounding box center [121, 161] width 42 height 8
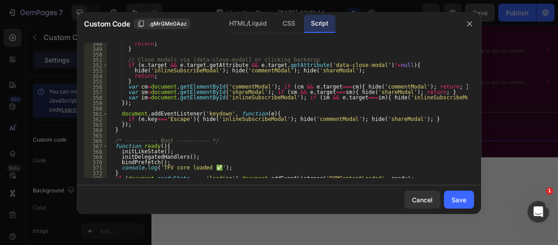
scroll to position [1985, 0]
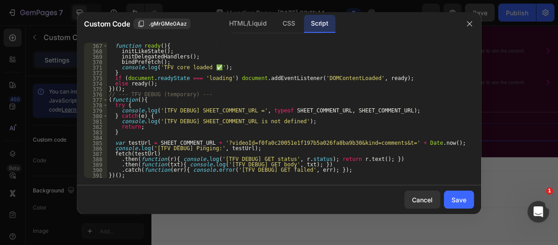
type textarea "})();"
click at [129, 174] on div "/* ---------- Boot ---------- */ function ready ( ) { initLikeState ( ) ; initD…" at bounding box center [287, 111] width 361 height 146
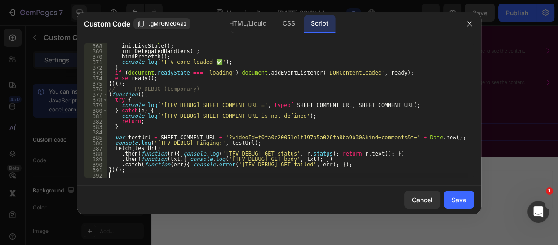
paste textarea "})();"
type textarea "})();"
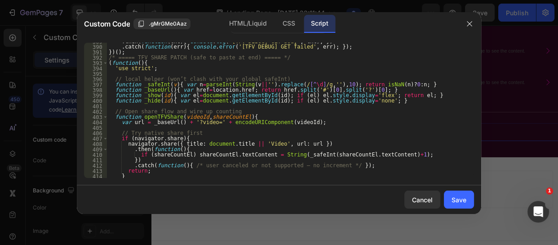
scroll to position [2099, 0]
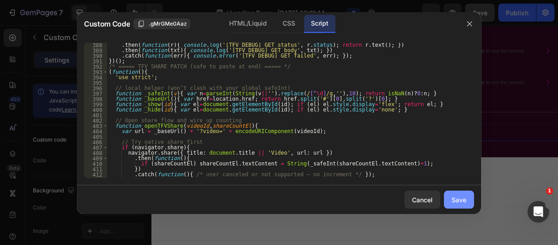
click at [455, 198] on div "Save" at bounding box center [459, 199] width 15 height 9
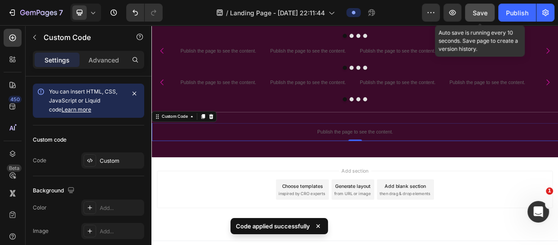
click at [481, 12] on span "Save" at bounding box center [480, 13] width 15 height 8
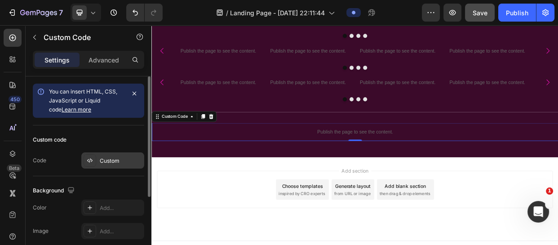
click at [125, 160] on div "Custom" at bounding box center [121, 161] width 42 height 8
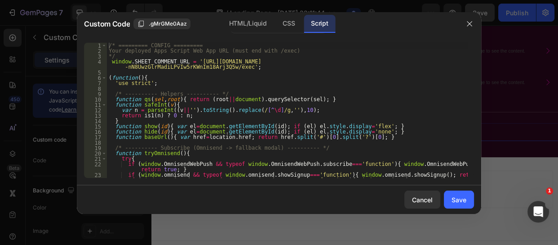
scroll to position [0, 0]
click at [147, 116] on div "/* ========= CONFIG ========= Your deployed Apps Script Web App URL (must end w…" at bounding box center [287, 116] width 361 height 146
type textarea "return isNaN(n) ? 0 : n;"
click at [459, 197] on div "Save" at bounding box center [459, 199] width 15 height 9
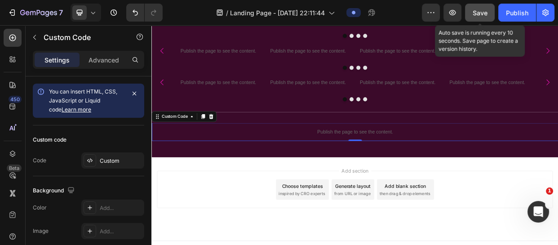
click at [476, 13] on span "Save" at bounding box center [480, 13] width 15 height 8
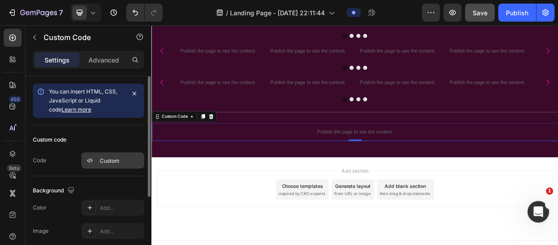
click at [104, 160] on div "Custom" at bounding box center [121, 161] width 42 height 8
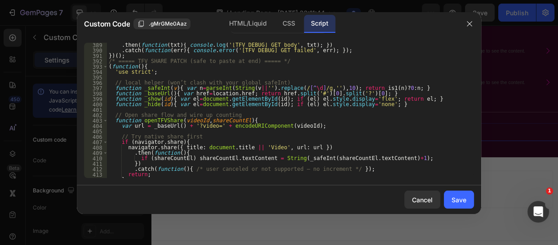
scroll to position [2088, 0]
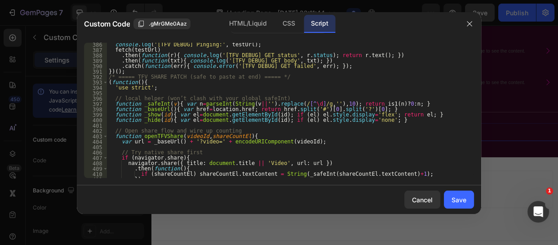
type textarea "})();"
click at [126, 73] on div "console . log ( '[TFV DEBUG] Pinging:' , testUrl ) ; fetch ( testUrl ) . then (…" at bounding box center [287, 115] width 361 height 146
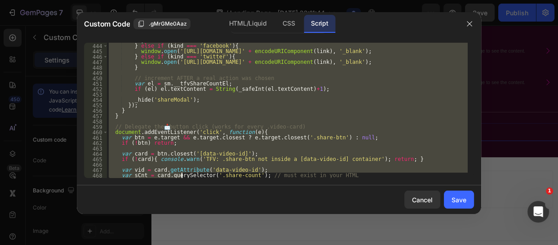
scroll to position [2400, 0]
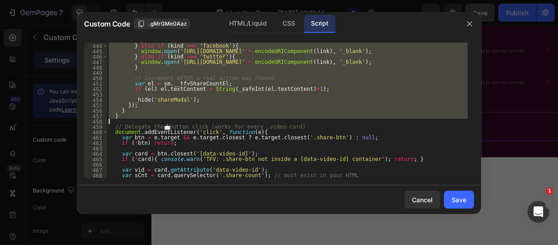
drag, startPoint x: 107, startPoint y: 85, endPoint x: 195, endPoint y: 120, distance: 94.7
click at [195, 120] on div "} } else if ( kind === 'facebook' ) { window . open ( 'https://www.facebook.com…" at bounding box center [287, 111] width 361 height 146
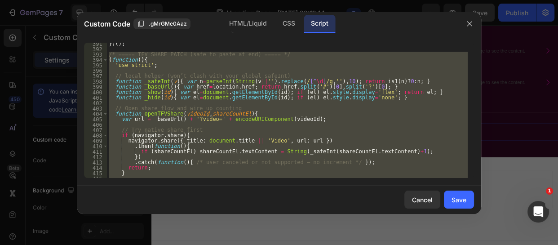
scroll to position [2116, 0]
paste textarea "})();"
type textarea "})();"
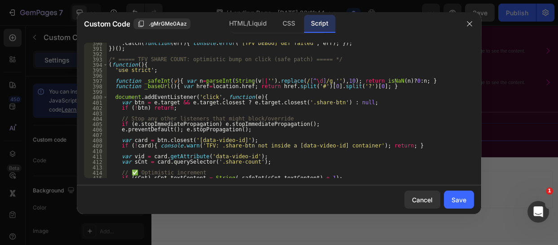
scroll to position [2108, 0]
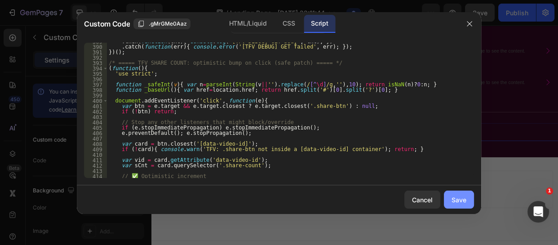
click at [460, 198] on div "Save" at bounding box center [459, 199] width 15 height 9
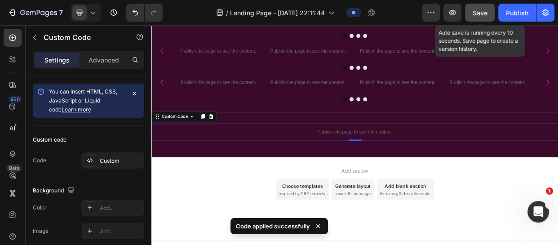
click at [476, 10] on span "Save" at bounding box center [480, 13] width 15 height 8
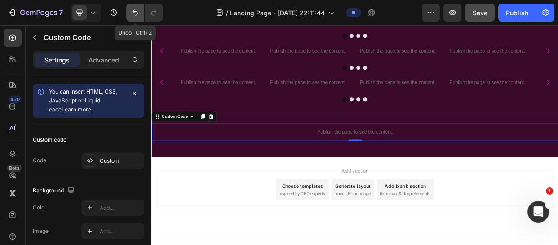
click at [132, 13] on icon "Undo/Redo" at bounding box center [135, 12] width 9 height 9
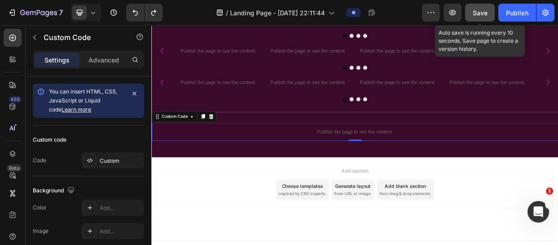
click at [475, 11] on span "Save" at bounding box center [480, 13] width 15 height 8
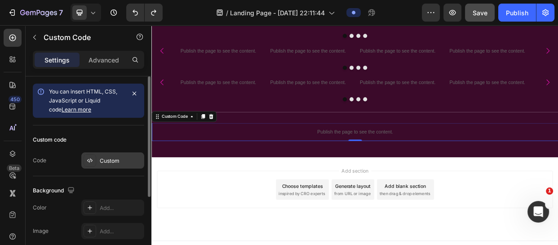
click at [111, 162] on div "Custom" at bounding box center [121, 161] width 42 height 8
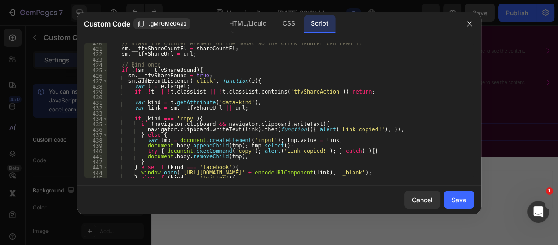
scroll to position [2459, 0]
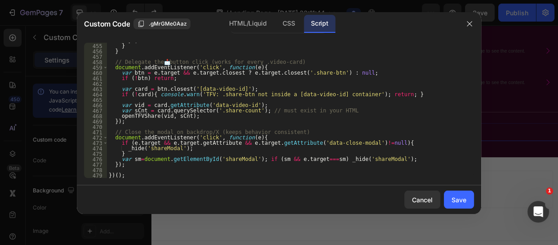
type textarea "})();"
click at [137, 174] on div "}) ; } } // Delegate the 📩 button click (works for every .video-card) document …" at bounding box center [287, 111] width 361 height 146
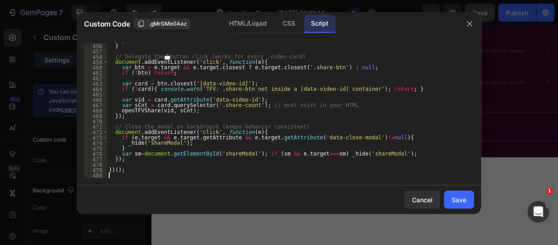
paste textarea "})();"
type textarea "})();"
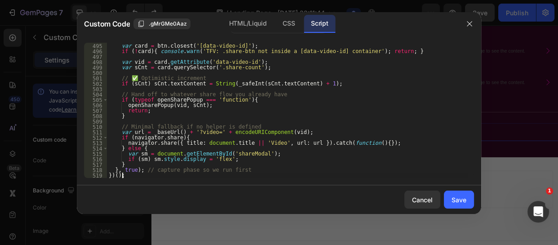
scroll to position [2675, 0]
click at [468, 205] on button "Save" at bounding box center [459, 200] width 30 height 18
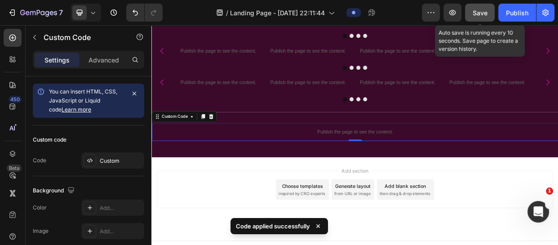
click at [481, 9] on span "Save" at bounding box center [480, 13] width 15 height 8
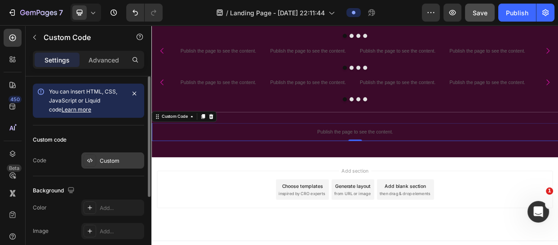
click at [107, 159] on div "Custom" at bounding box center [121, 161] width 42 height 8
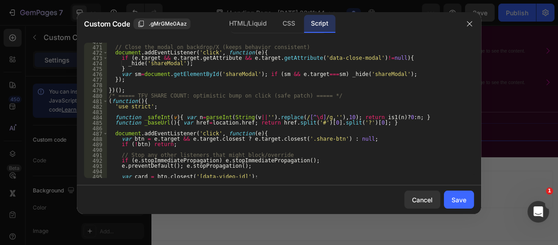
scroll to position [2534, 0]
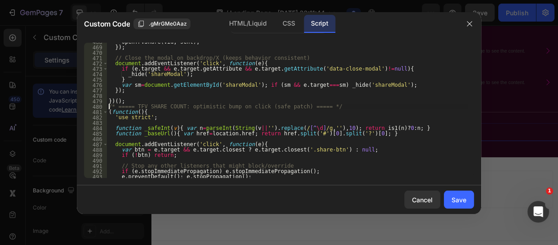
click at [107, 105] on div "openTFVShare ( vid , sCnt ) ; }) ; // Close the modal on backdrop/X (keeps beha…" at bounding box center [287, 112] width 361 height 146
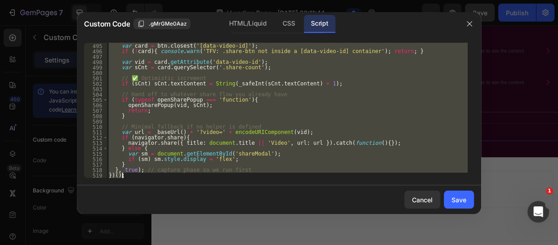
scroll to position [2675, 0]
drag, startPoint x: 108, startPoint y: 107, endPoint x: 187, endPoint y: 198, distance: 120.4
click at [187, 198] on div "Custom Code .gMrGMe0Aaz HTML/Liquid CSS Script /* ===== TFV SHARE COUNT: optimi…" at bounding box center [279, 113] width 405 height 202
type textarea "}, true); // capture phase so we run first })();"
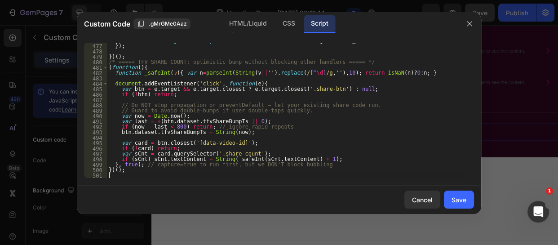
scroll to position [2578, 0]
click at [461, 195] on div "Save" at bounding box center [459, 199] width 15 height 9
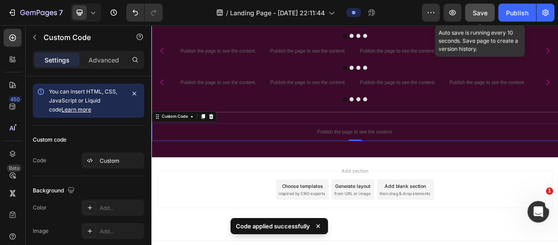
click at [478, 10] on span "Save" at bounding box center [480, 13] width 15 height 8
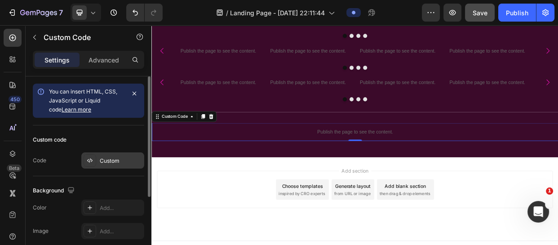
click at [113, 157] on div "Custom" at bounding box center [121, 161] width 42 height 8
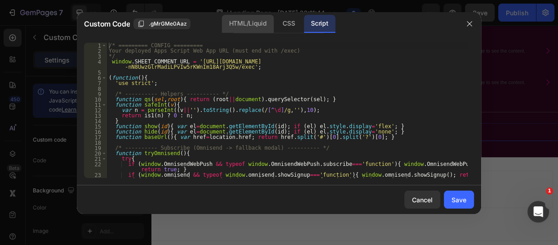
click at [276, 22] on div "HTML/Liquid" at bounding box center [289, 24] width 27 height 18
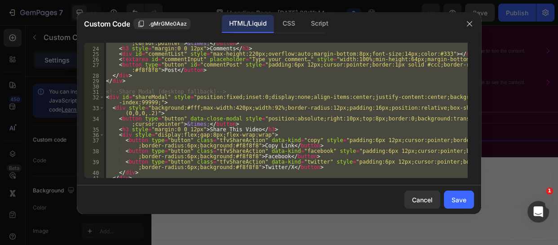
scroll to position [163, 0]
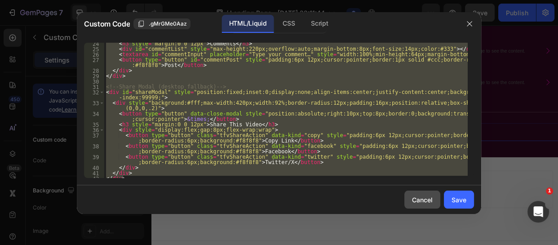
click at [411, 198] on button "Cancel" at bounding box center [423, 200] width 36 height 18
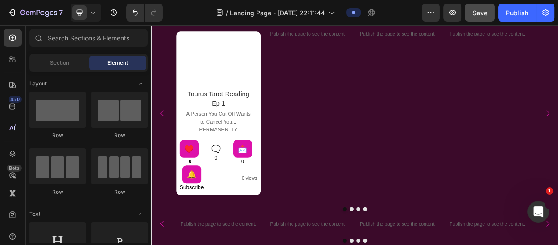
scroll to position [692, 0]
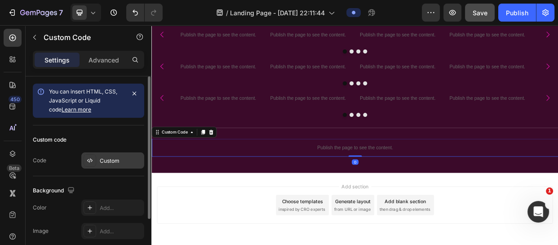
click at [104, 157] on div "Custom" at bounding box center [121, 161] width 42 height 8
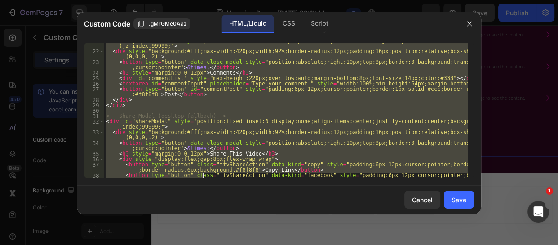
scroll to position [166, 0]
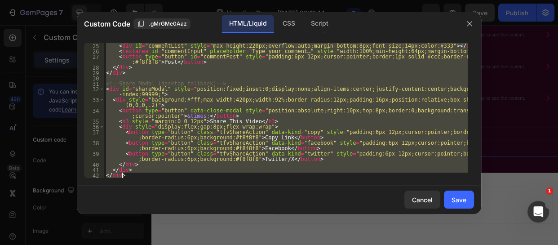
drag, startPoint x: 106, startPoint y: 45, endPoint x: 203, endPoint y: 187, distance: 171.9
click at [203, 187] on div "Custom Code .gMrGMe0Aaz HTML/Liquid CSS Script <!-- Subscribe fallback modal (u…" at bounding box center [279, 113] width 405 height 202
type textarea "</div> </div>"
click at [424, 203] on div "Cancel" at bounding box center [422, 199] width 21 height 9
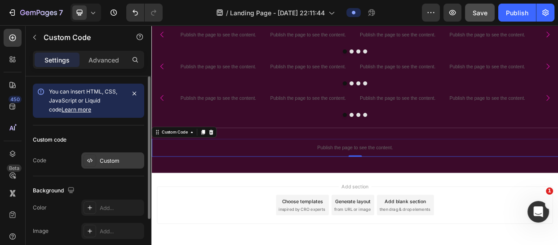
click at [112, 160] on div "Custom" at bounding box center [121, 161] width 42 height 8
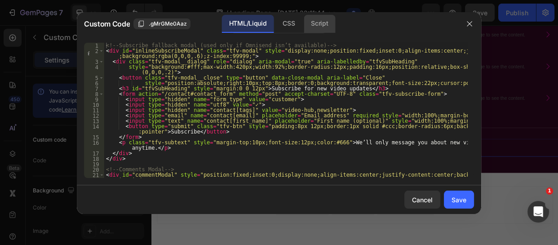
click at [322, 24] on div "Script" at bounding box center [319, 24] width 31 height 18
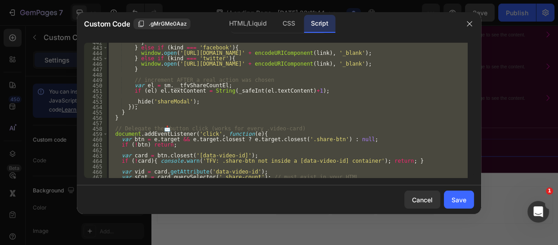
scroll to position [2578, 0]
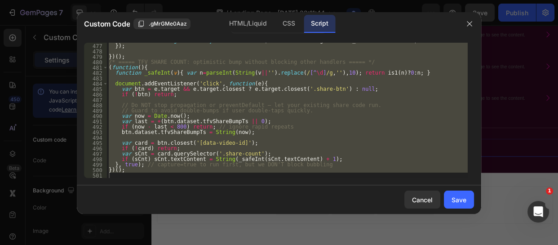
type textarea "})();"
click at [114, 176] on div "var sm = document . getElementById ( 'shareModal' ) ; if ( sm && e . target ===…" at bounding box center [287, 110] width 361 height 135
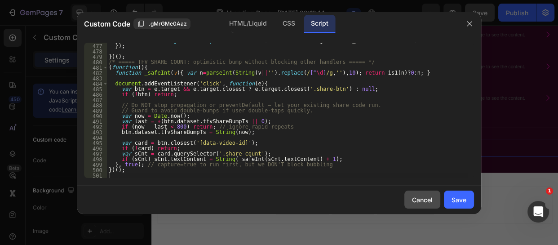
click at [422, 204] on div "Cancel" at bounding box center [422, 199] width 21 height 9
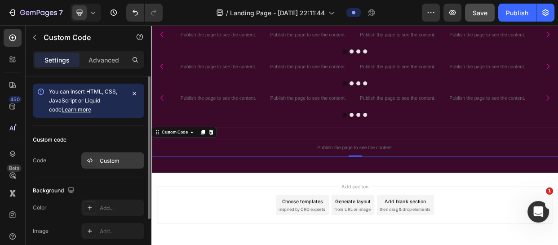
click at [112, 161] on div "Custom" at bounding box center [121, 161] width 42 height 8
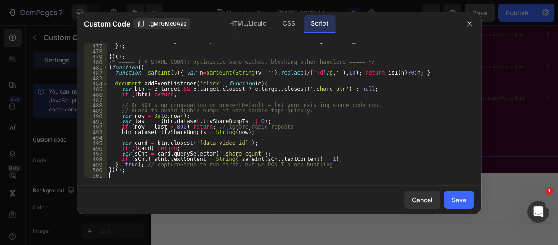
click at [113, 177] on div "var sm = document . getElementById ( 'shareModal' ) ; if ( sm && e . target ===…" at bounding box center [287, 111] width 361 height 146
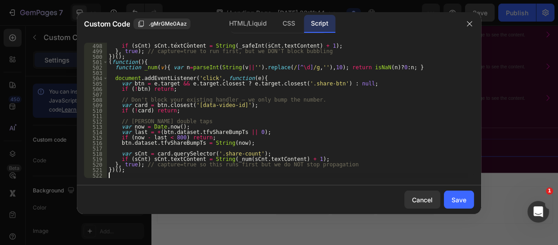
scroll to position [2691, 0]
click at [457, 200] on div "Save" at bounding box center [459, 199] width 15 height 9
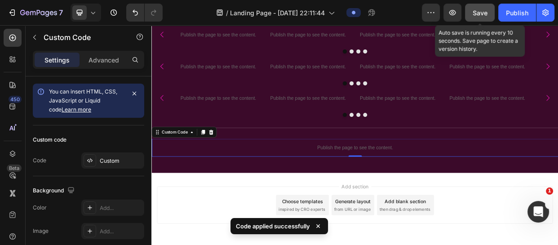
click at [476, 13] on span "Save" at bounding box center [480, 13] width 15 height 8
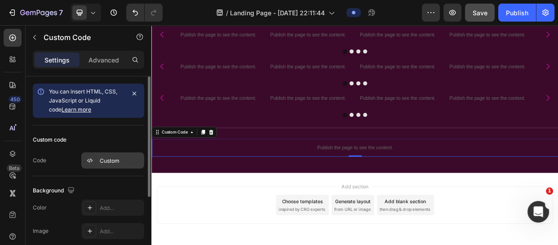
click at [116, 161] on div "Custom" at bounding box center [121, 161] width 42 height 8
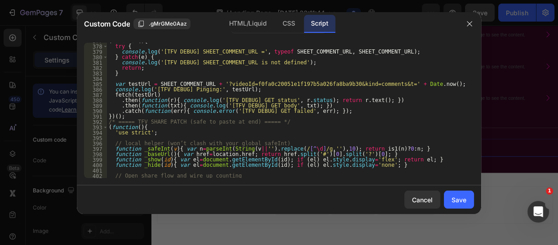
scroll to position [2059, 0]
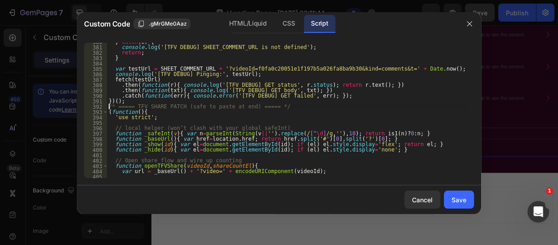
click at [108, 107] on div "} catch ( e ) { console . log ( '[TFV DEBUG] SHEET_COMMENT_URL is not defined' …" at bounding box center [287, 112] width 361 height 146
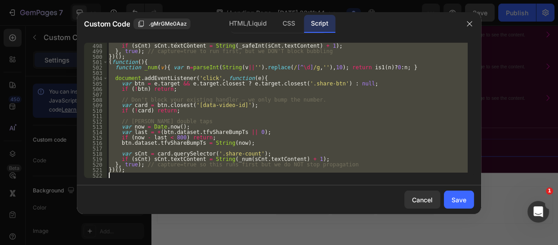
scroll to position [2691, 0]
drag, startPoint x: 108, startPoint y: 107, endPoint x: 204, endPoint y: 206, distance: 138.0
click at [204, 206] on div "Custom Code .gMrGMe0Aaz HTML/Liquid CSS Script /* ===== TFV SHARE PATCH (safe t…" at bounding box center [279, 113] width 405 height 202
type textarea "})();"
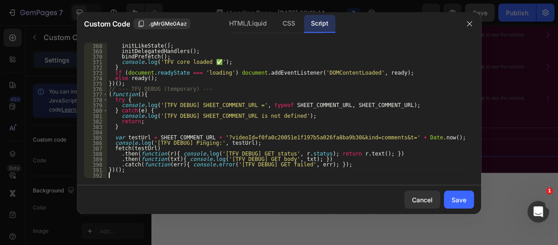
scroll to position [1990, 0]
click at [461, 202] on div "Save" at bounding box center [459, 199] width 15 height 9
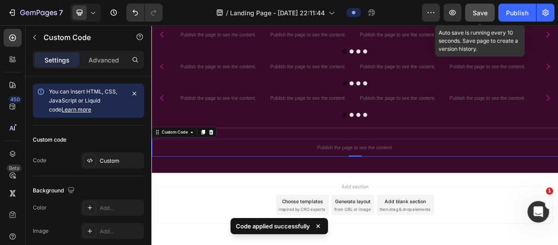
click at [480, 4] on button "Save" at bounding box center [480, 13] width 30 height 18
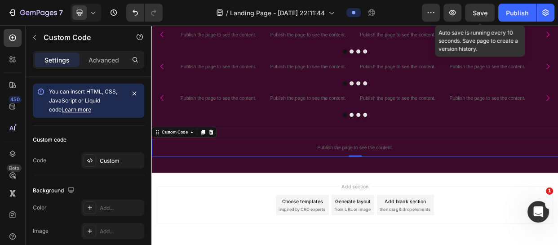
click at [482, 15] on span "Save" at bounding box center [480, 13] width 15 height 8
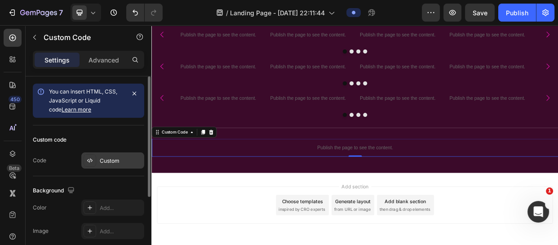
click at [112, 160] on div "Custom" at bounding box center [121, 161] width 42 height 8
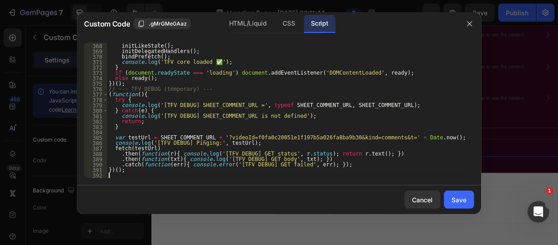
click at [116, 175] on div "function ready ( ) { initLikeState ( ) ; initDelegatedHandlers ( ) ; bindPrefet…" at bounding box center [287, 111] width 361 height 146
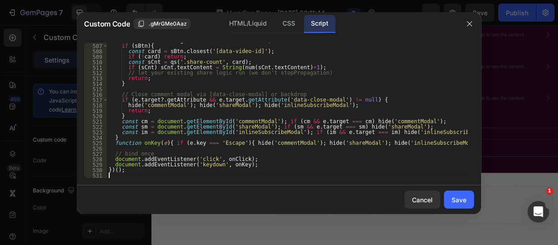
scroll to position [2740, 0]
click at [454, 194] on button "Save" at bounding box center [459, 200] width 30 height 18
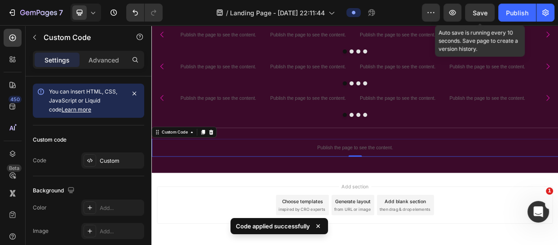
click at [480, 13] on span "Save" at bounding box center [480, 13] width 15 height 8
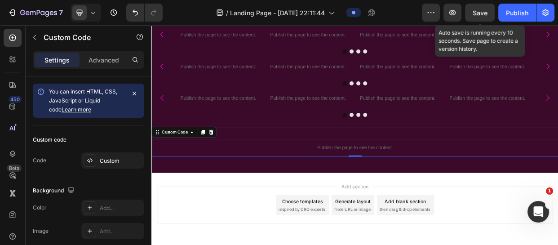
click at [477, 10] on span "Save" at bounding box center [480, 13] width 15 height 8
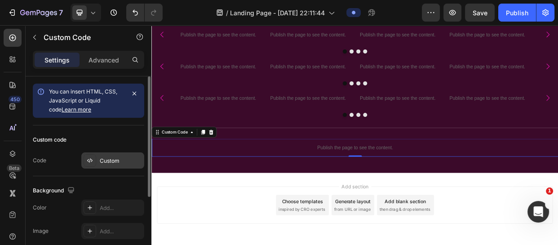
click at [110, 160] on div "Custom" at bounding box center [121, 161] width 42 height 8
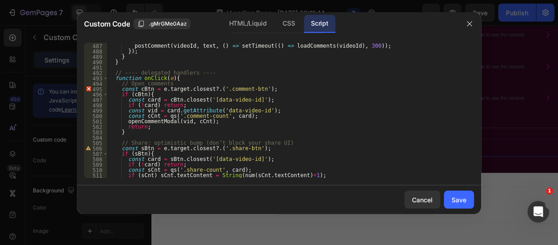
scroll to position [2651, 0]
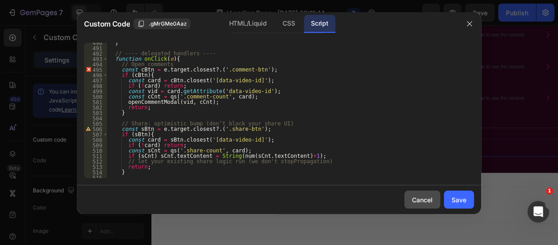
click at [413, 201] on div "Cancel" at bounding box center [422, 199] width 21 height 9
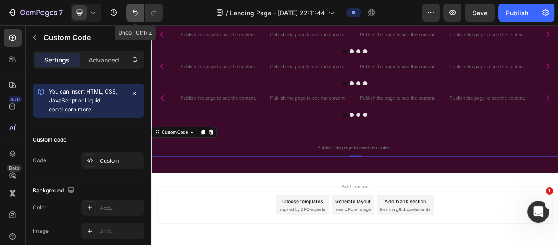
click at [134, 8] on icon "Undo/Redo" at bounding box center [135, 12] width 9 height 9
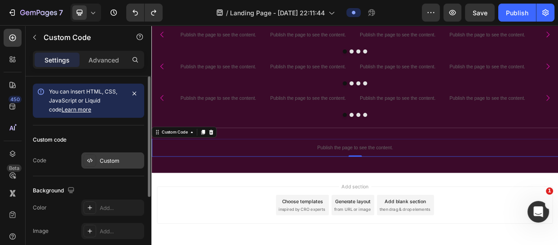
click at [108, 157] on div "Custom" at bounding box center [121, 161] width 42 height 8
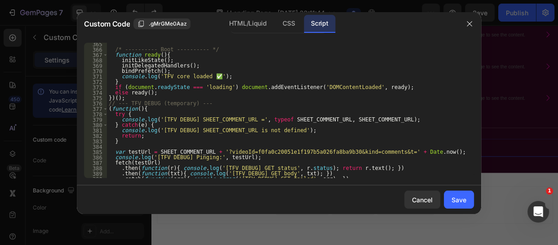
scroll to position [1990, 0]
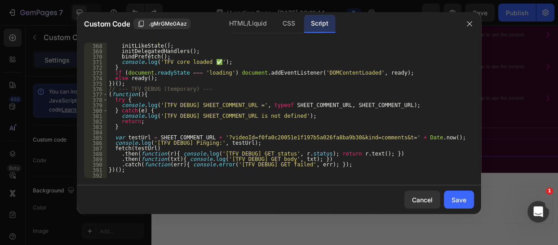
click at [112, 177] on div "function ready ( ) { initLikeState ( ) ; initDelegatedHandlers ( ) ; bindPrefet…" at bounding box center [287, 111] width 361 height 146
click at [113, 170] on div "function ready ( ) { initLikeState ( ) ; initDelegatedHandlers ( ) ; bindPrefet…" at bounding box center [287, 111] width 361 height 146
type textarea "})();"
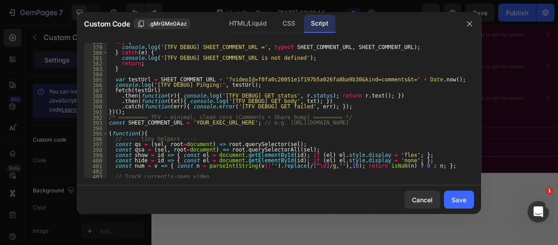
scroll to position [2048, 0]
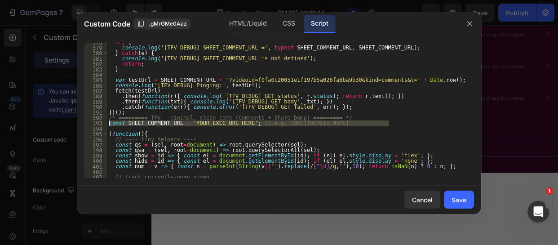
drag, startPoint x: 392, startPoint y: 123, endPoint x: 107, endPoint y: 125, distance: 284.1
click at [107, 125] on div "try { console . log ( '[TFV DEBUG] SHEET_COMMENT_URL =' , typeof SHEET_COMMENT_…" at bounding box center [287, 113] width 361 height 146
type textarea "const SHEET_COMMENT_URL = 'YOUR_EXEC_URL_HERE'; // e.g. https://script.google.c…"
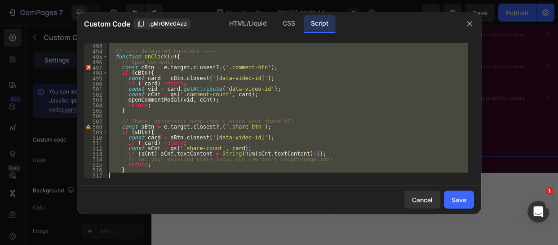
scroll to position [2756, 0]
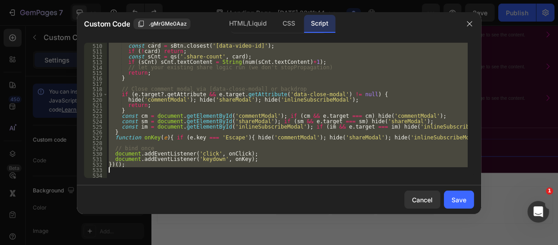
drag, startPoint x: 108, startPoint y: 85, endPoint x: 191, endPoint y: 172, distance: 119.6
click at [191, 172] on div "if ( sBtn ) { const card = sBtn . closest ( '[data-video-id]' ) ; if ( ! card )…" at bounding box center [287, 111] width 361 height 146
type textarea "})();"
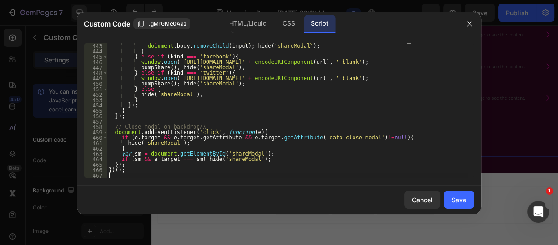
scroll to position [2395, 0]
click at [459, 203] on div "Save" at bounding box center [459, 199] width 15 height 9
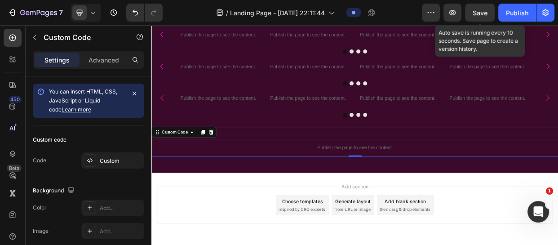
click at [480, 9] on span "Save" at bounding box center [480, 13] width 15 height 8
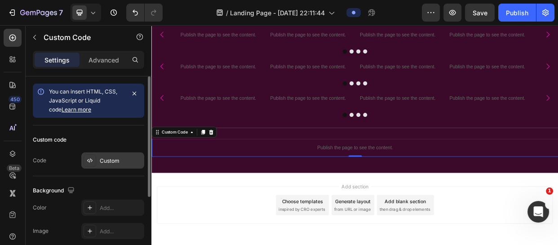
click at [116, 158] on div "Custom" at bounding box center [121, 161] width 42 height 8
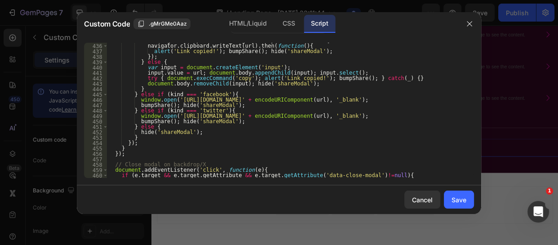
scroll to position [2400, 0]
